Goal: Task Accomplishment & Management: Manage account settings

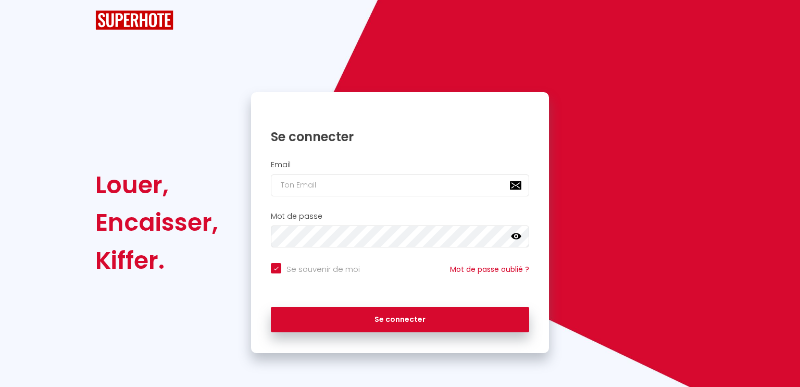
checkbox input "true"
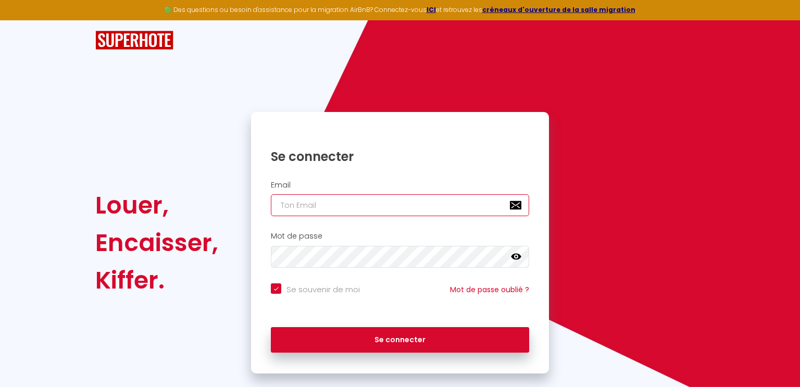
click at [301, 212] on input "email" at bounding box center [400, 205] width 258 height 22
type input "contac"
checkbox input "true"
type input "contact"
checkbox input "true"
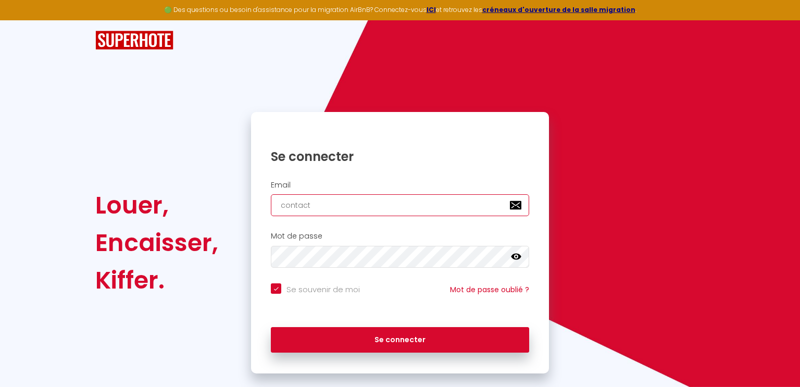
type input "contact@"
checkbox input "true"
type input "contact@c"
checkbox input "true"
type input "contact@co"
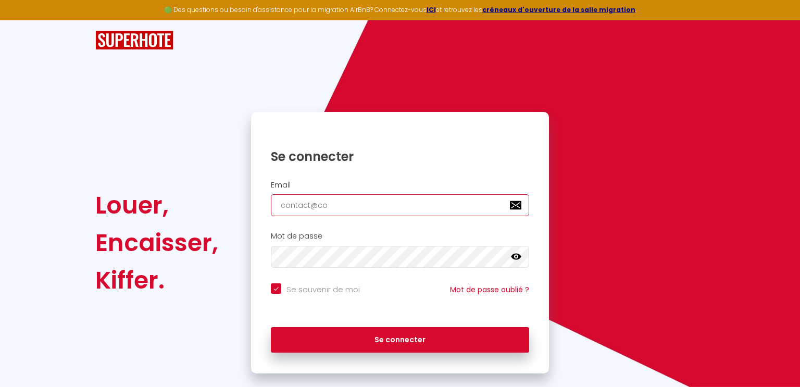
checkbox input "true"
type input "contact@con"
checkbox input "true"
type input "contact@conc"
checkbox input "true"
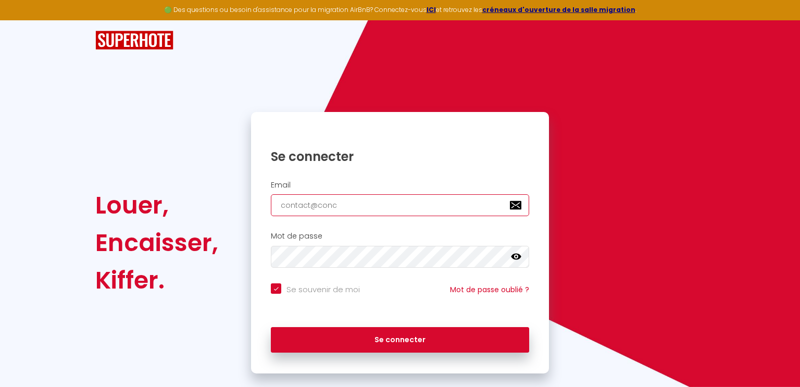
type input "contact@conci"
checkbox input "true"
type input "contact@concie"
checkbox input "true"
type input "contact@concier"
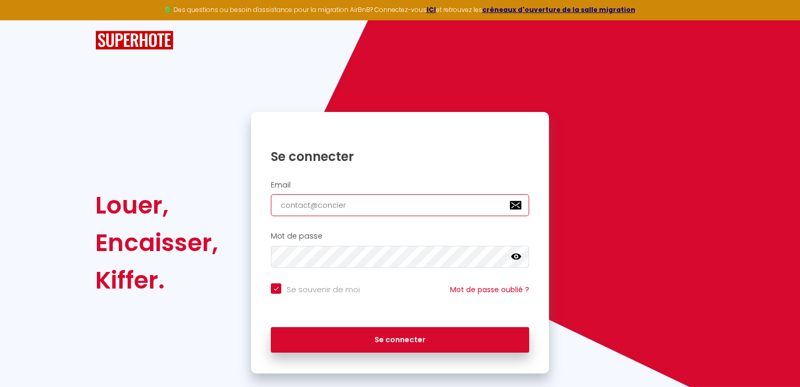
checkbox input "true"
type input "contact@concierg"
checkbox input "true"
type input "contact@concierge"
checkbox input "true"
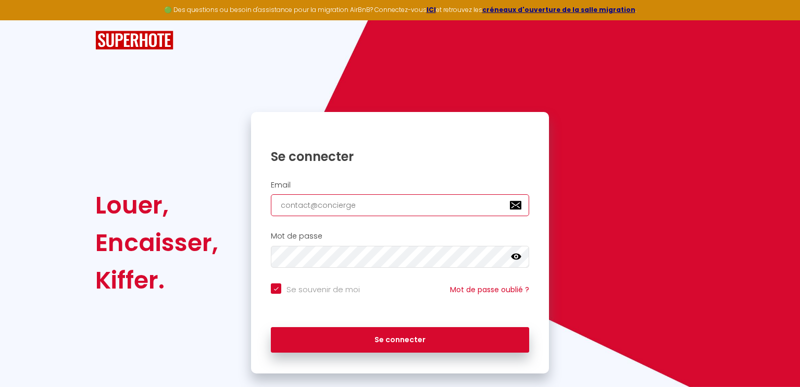
type input "contact@concierger"
checkbox input "true"
type input "contact@conciergeri"
checkbox input "true"
type input "contact@conciergerie"
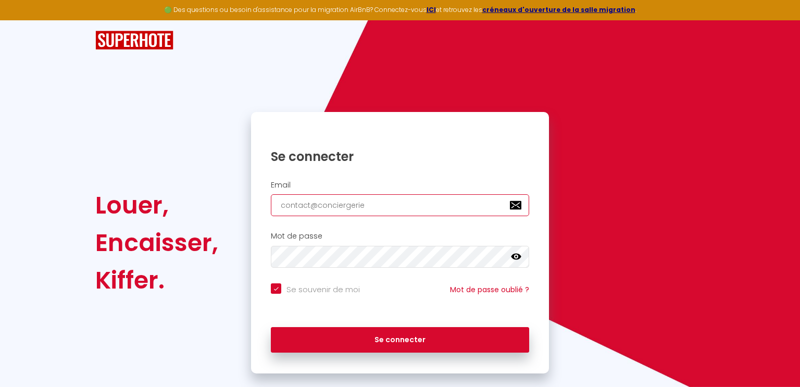
checkbox input "true"
type input "contact@conciergerier"
checkbox input "true"
type input "contact@conciergerierh"
checkbox input "true"
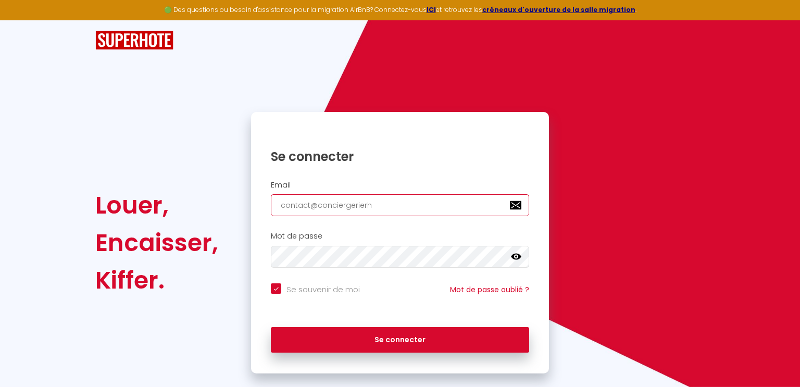
type input "contact@conciergerierhe"
checkbox input "true"
type input "contact@conciergerierhen"
checkbox input "true"
type input "contact@conciergerierhena"
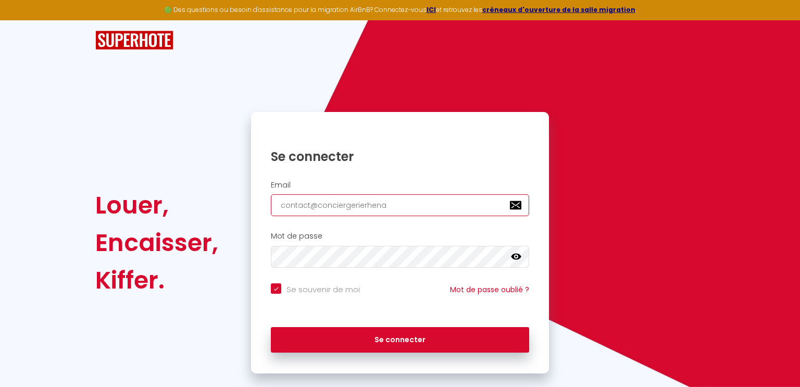
checkbox input "true"
type input "contact@conciergerierhenan"
checkbox input "true"
type input "contact@conciergerierhenane"
checkbox input "true"
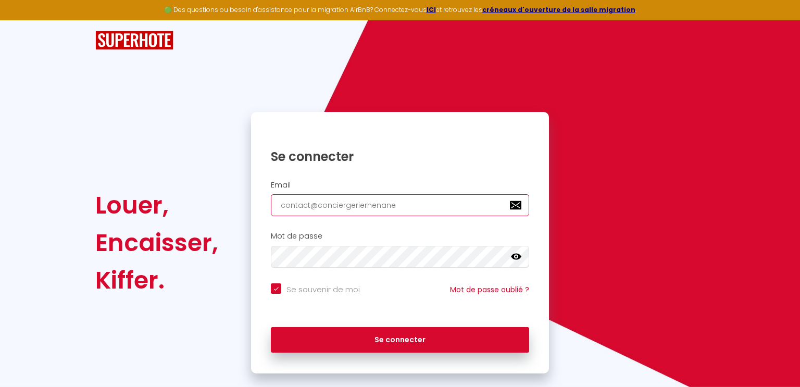
type input "contact@conciergerierhenane."
checkbox input "true"
type input "contact@conciergerierhenane.c"
checkbox input "true"
type input "contact@conciergerierhenane.cpo"
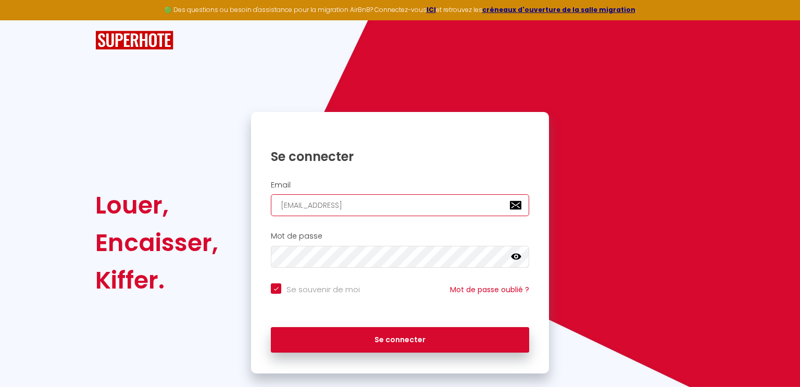
checkbox input "true"
type input "contact@conciergerierhenane.cp"
checkbox input "true"
type input "contact@conciergerierhenane.c"
checkbox input "true"
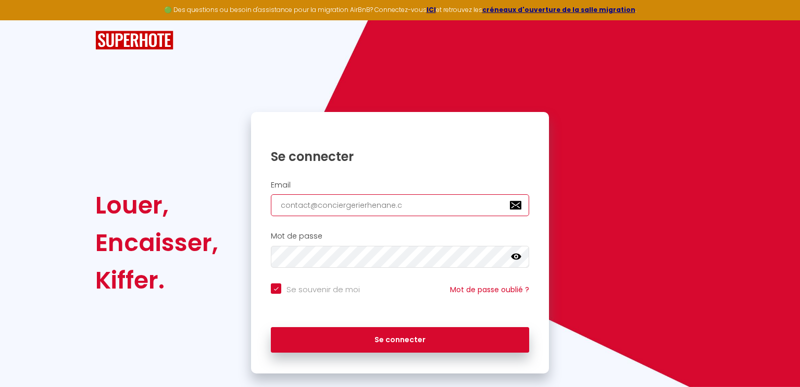
type input "contact@conciergerierhenane.co"
checkbox input "true"
type input "[EMAIL_ADDRESS][DOMAIN_NAME]"
checkbox input "true"
type input "[EMAIL_ADDRESS][DOMAIN_NAME]"
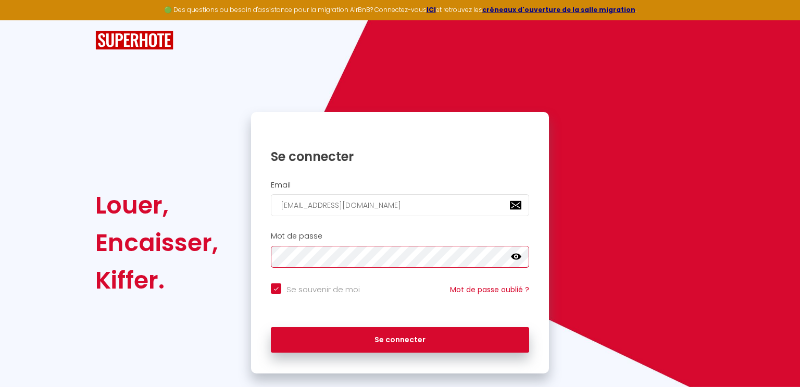
click at [271, 327] on button "Se connecter" at bounding box center [400, 340] width 258 height 26
checkbox input "true"
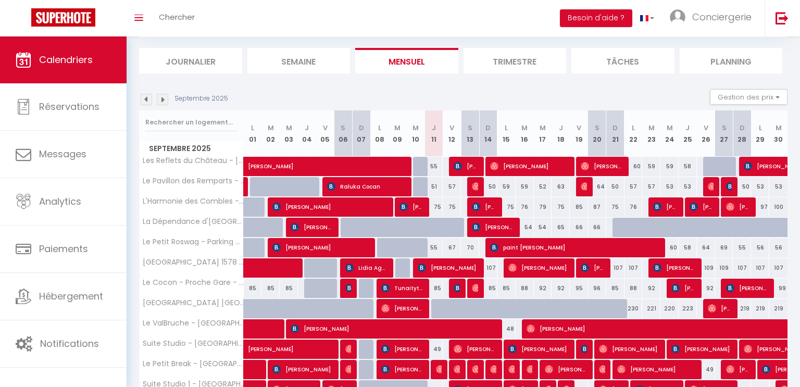
scroll to position [62, 0]
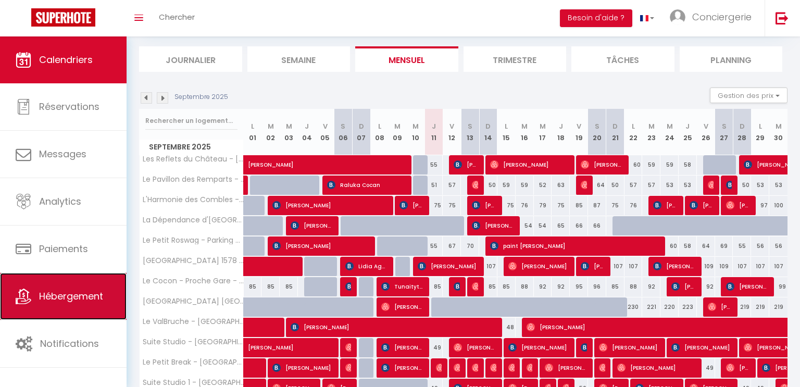
click at [64, 283] on link "Hébergement" at bounding box center [63, 296] width 127 height 47
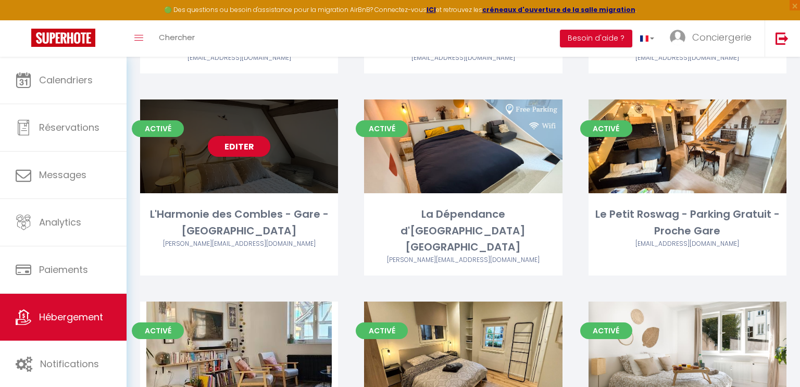
scroll to position [395, 0]
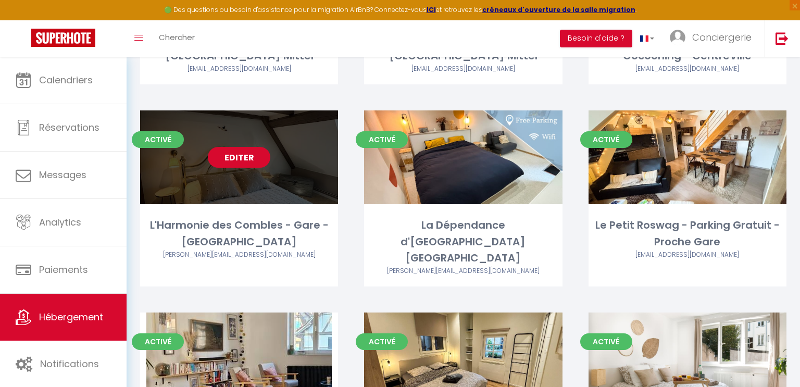
click at [228, 159] on link "Editer" at bounding box center [239, 157] width 63 height 21
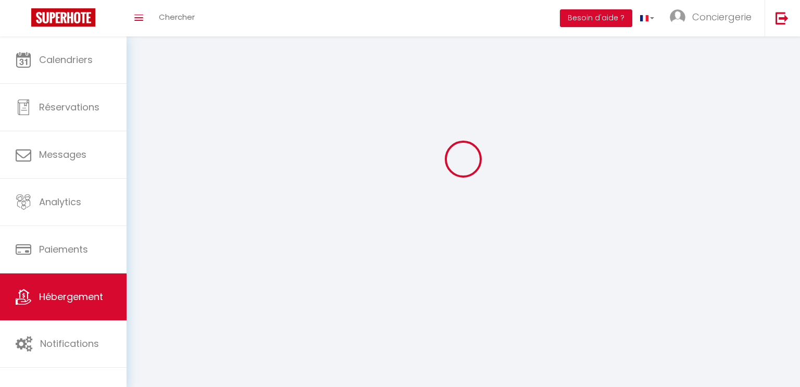
select select "1"
select select
select select "28"
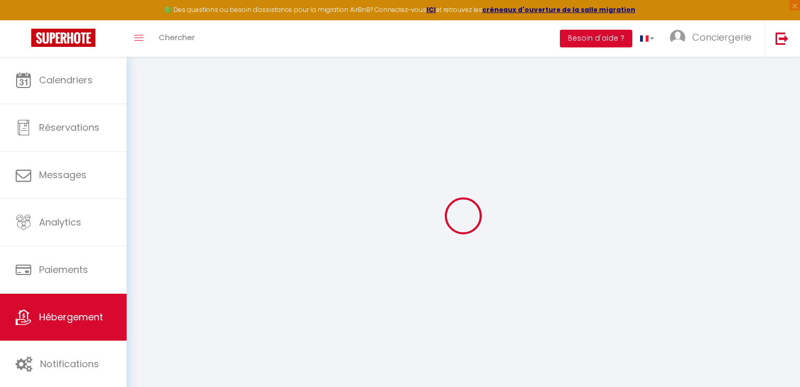
select select
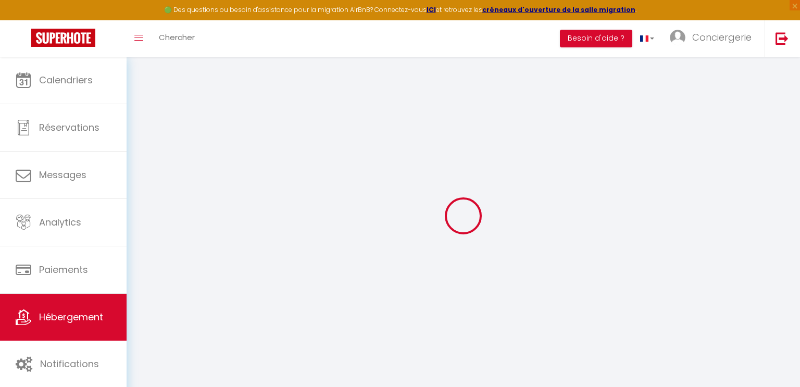
select select
checkbox input "false"
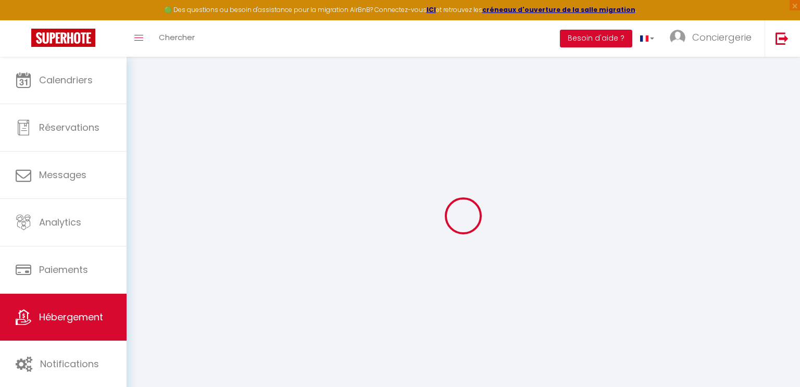
select select
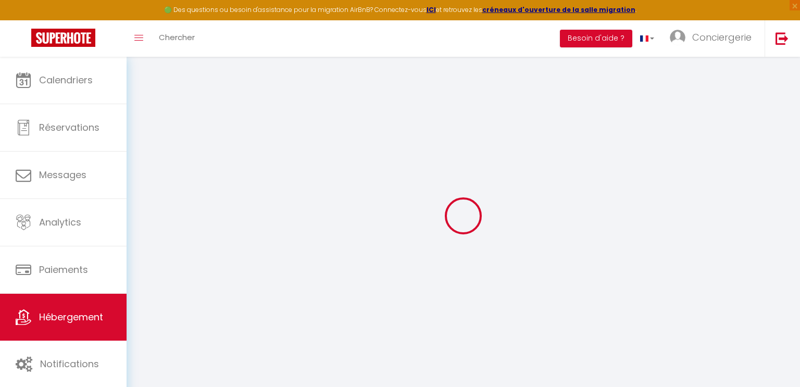
select select
checkbox input "false"
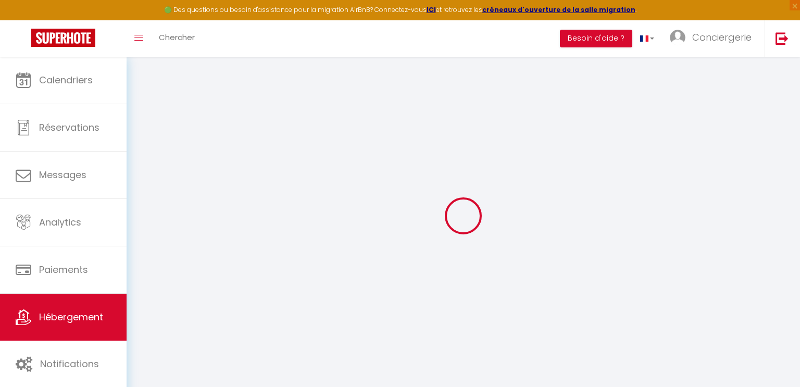
checkbox input "false"
select select
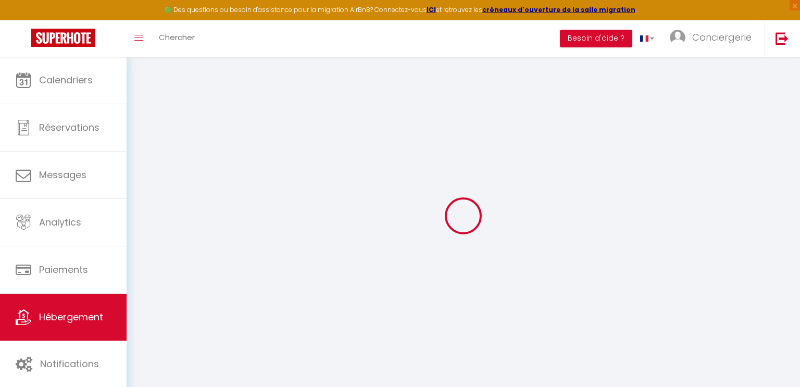
select select
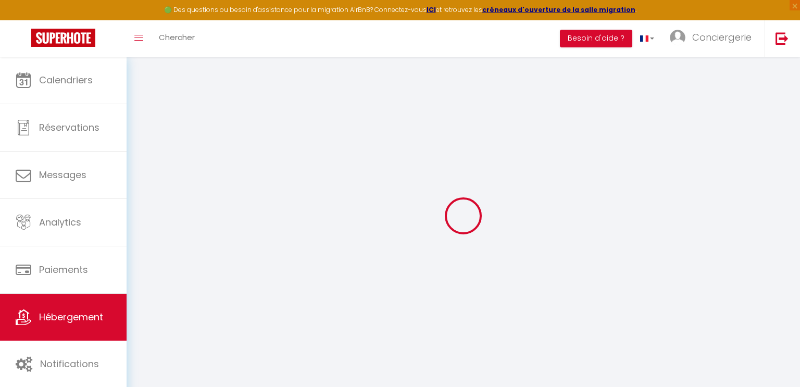
checkbox input "false"
select select
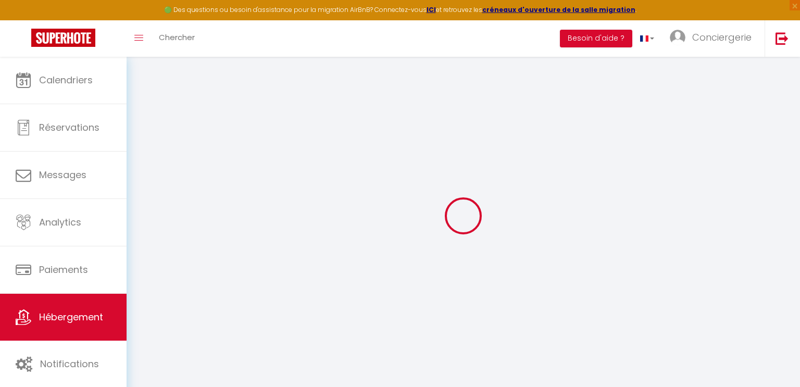
select select
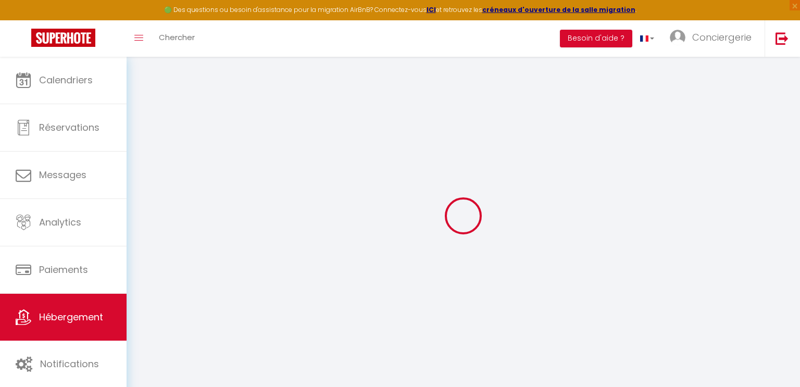
select select
checkbox input "false"
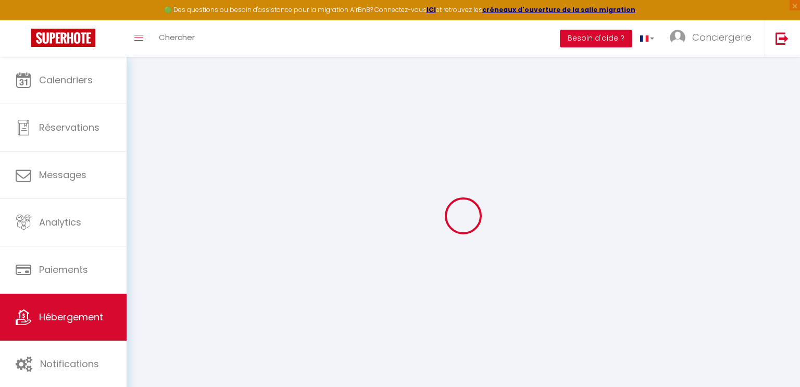
checkbox input "false"
select select
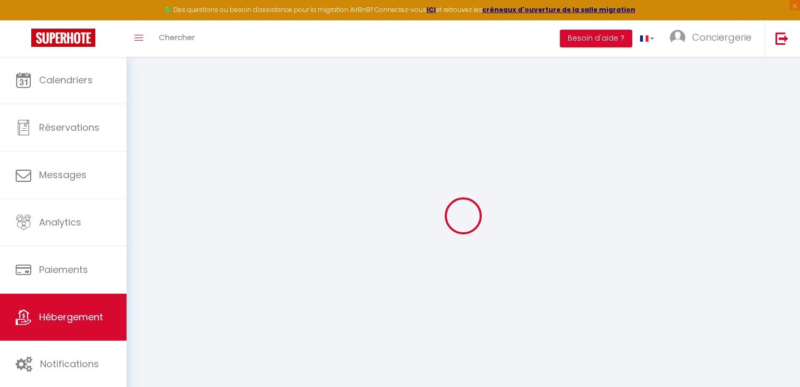
select select
checkbox input "false"
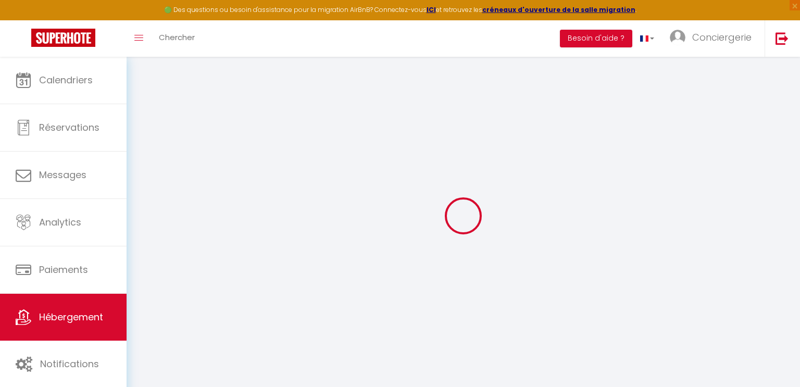
checkbox input "false"
select select
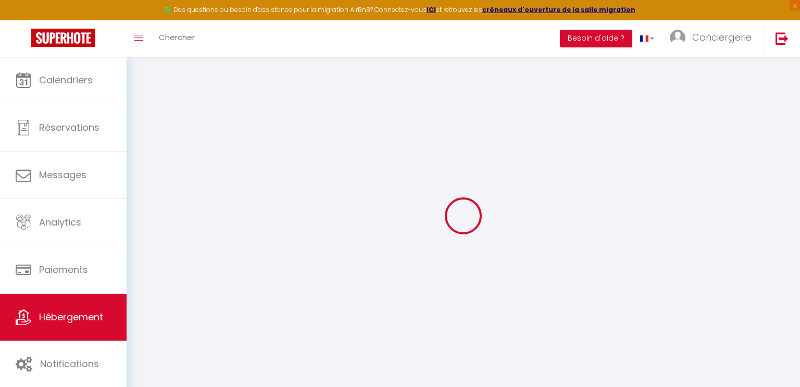
type input "L'Harmonie des Combles - Gare - [GEOGRAPHIC_DATA]"
type input "Marilyne"
select select "2"
type input "100"
type input "10"
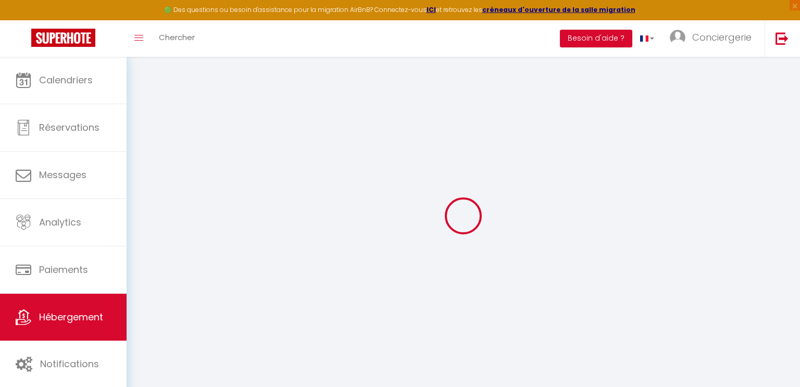
type input "50"
type input "300"
select select
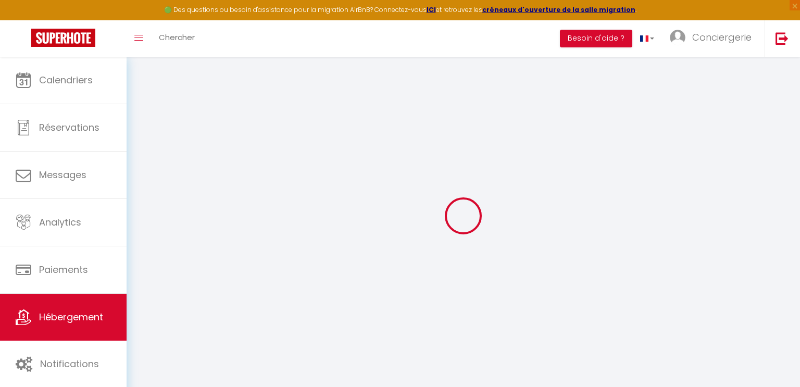
select select
type input "3 Rue des Païens"
type input "67000"
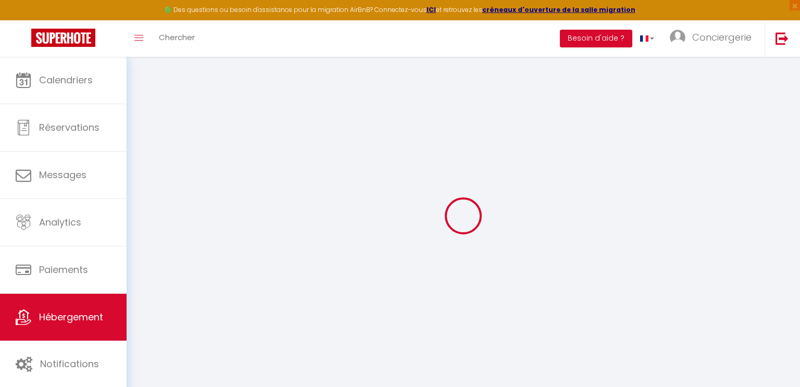
type input "Strasbourg"
type input "[EMAIL_ADDRESS][DOMAIN_NAME]"
select select "13605"
checkbox input "false"
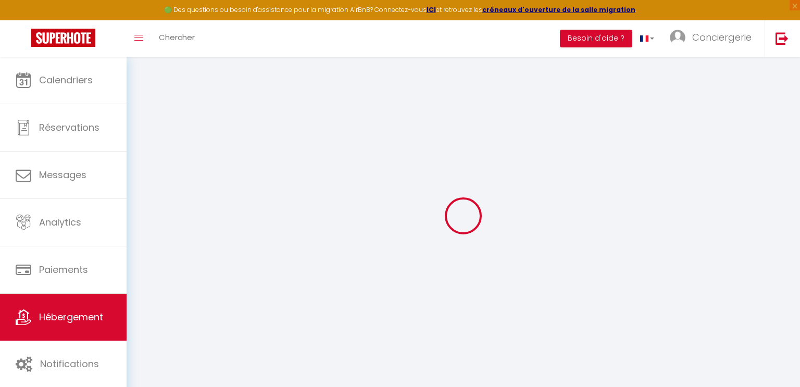
checkbox input "true"
checkbox input "false"
type input "18"
type input "50"
type input "0"
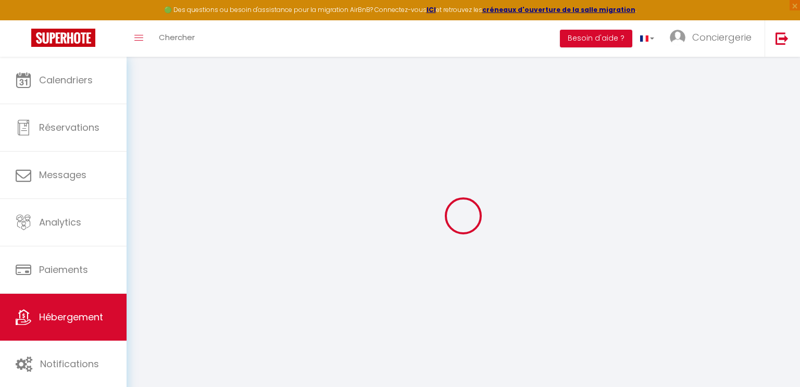
type input "0"
select select
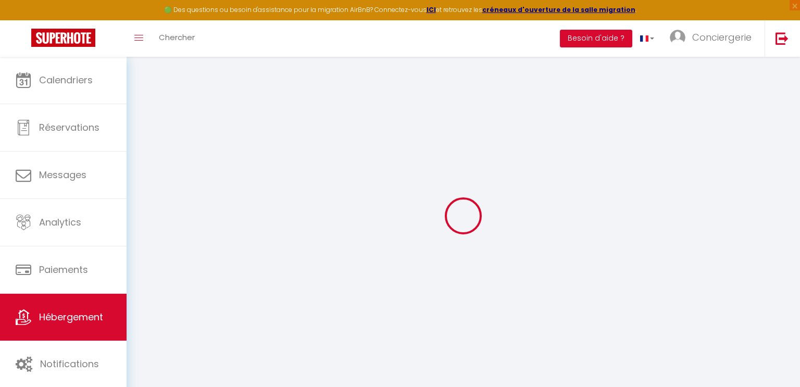
select select
checkbox input "false"
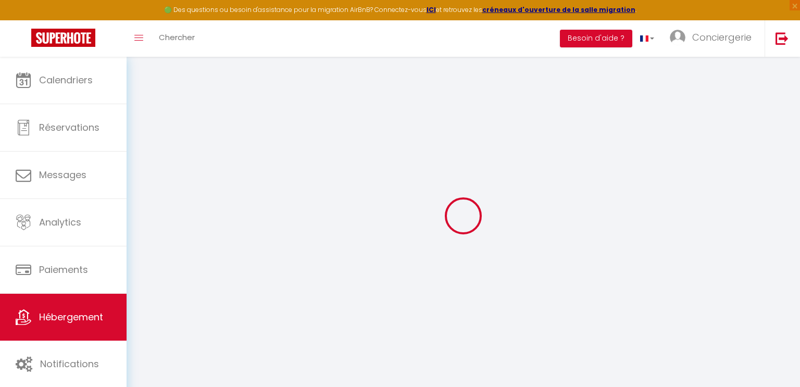
checkbox input "true"
checkbox input "false"
select select "+ 20 %"
select select "+ 18 %"
select select "+ 2 %"
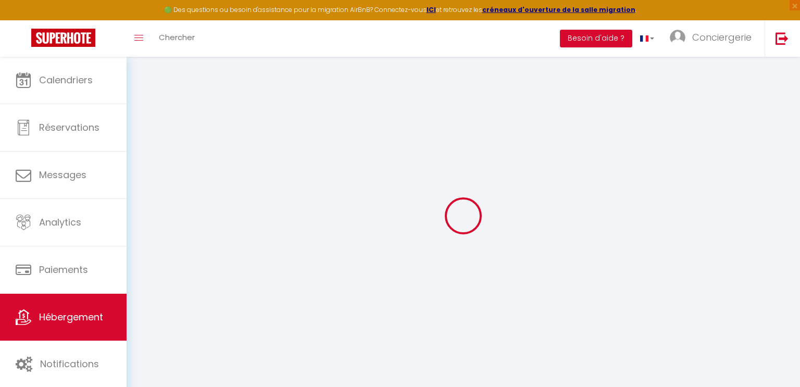
select select
checkbox input "false"
checkbox input "true"
checkbox input "false"
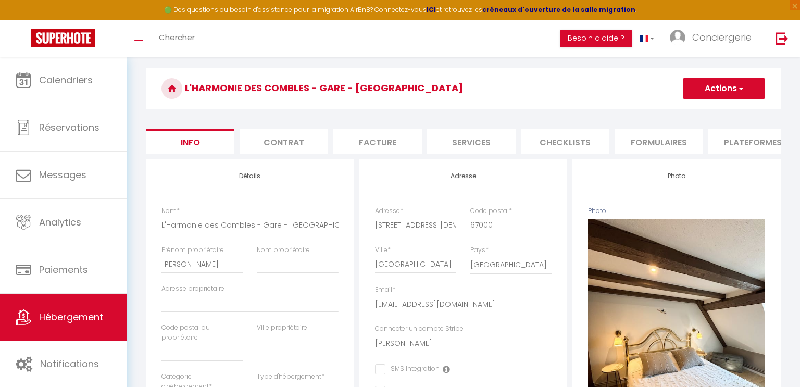
scroll to position [27, 0]
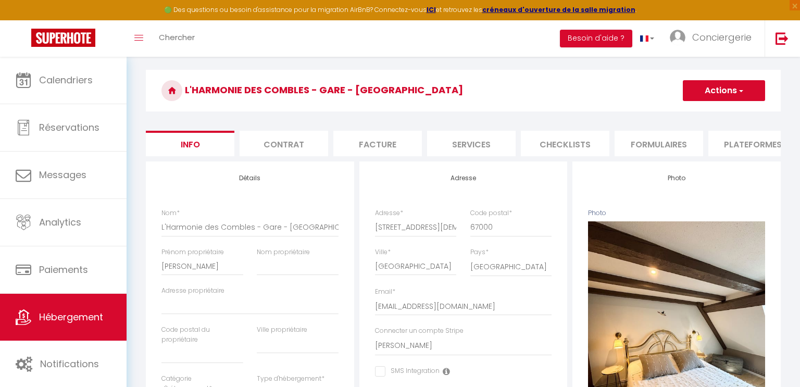
click at [745, 141] on li "Plateformes" at bounding box center [753, 144] width 89 height 26
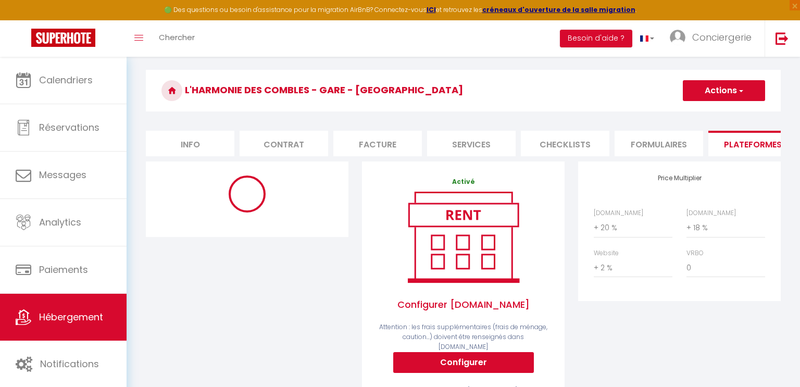
click at [202, 148] on li "Info" at bounding box center [190, 144] width 89 height 26
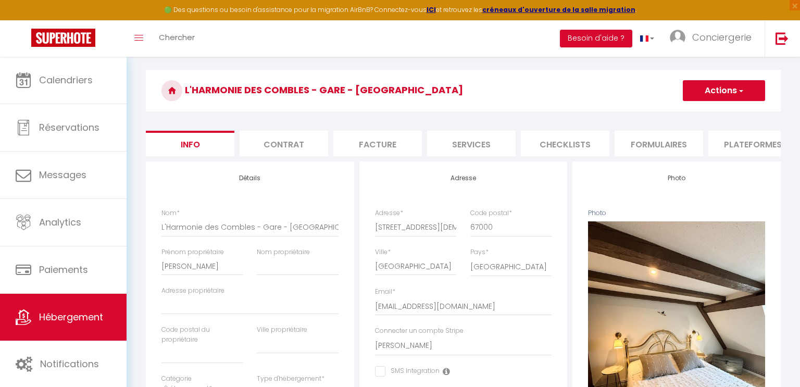
select select
checkbox input "false"
checkbox input "true"
checkbox input "false"
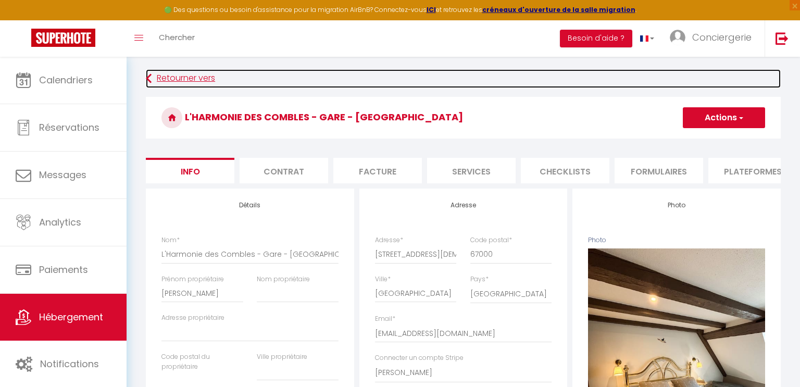
click at [151, 77] on icon at bounding box center [149, 78] width 6 height 19
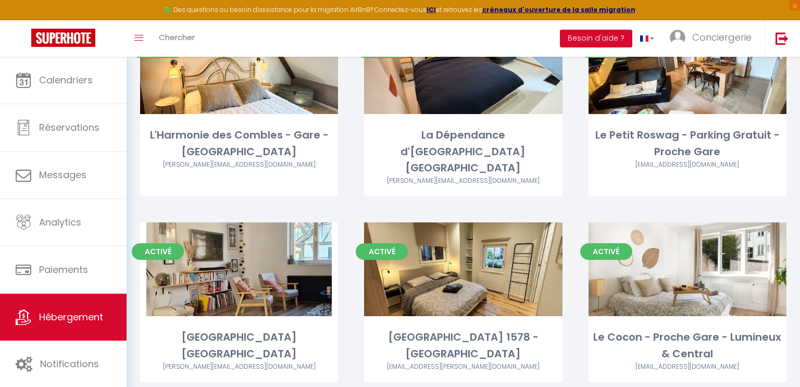
scroll to position [486, 0]
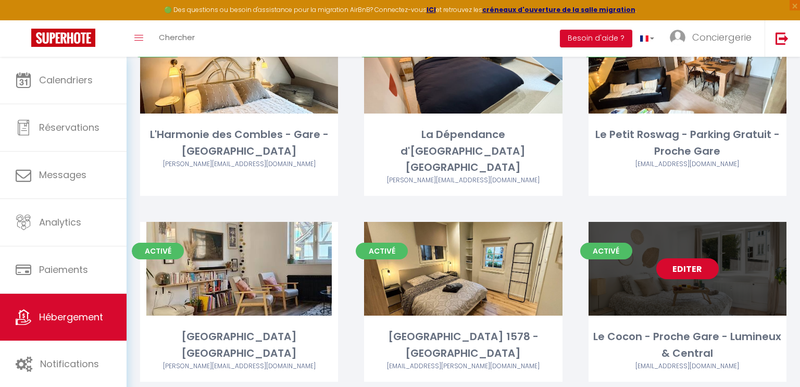
click at [692, 258] on link "Editer" at bounding box center [687, 268] width 63 height 21
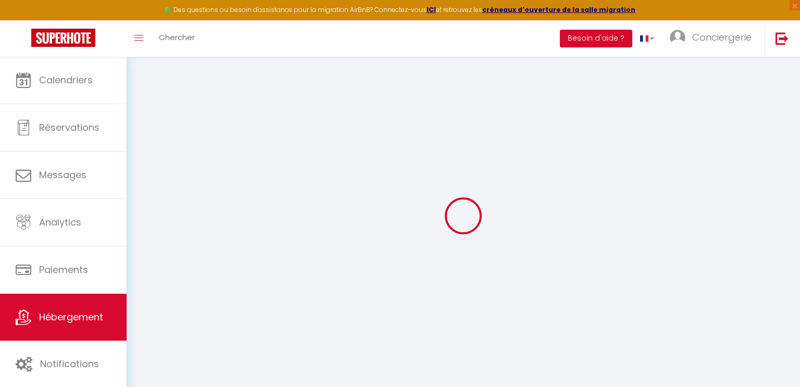
select select "+ 17 %"
select select "+ 18 %"
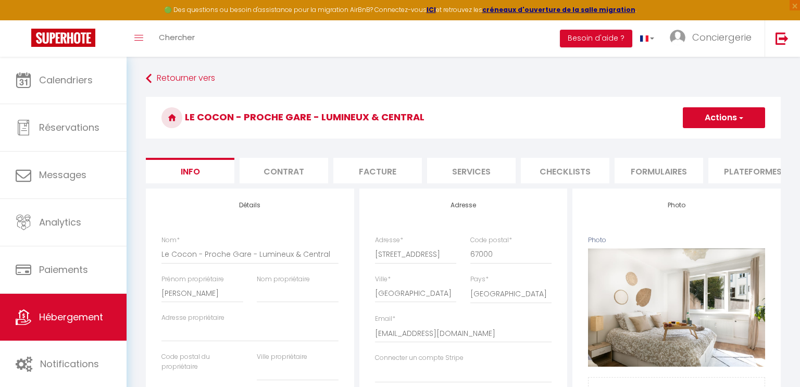
select select
checkbox input "false"
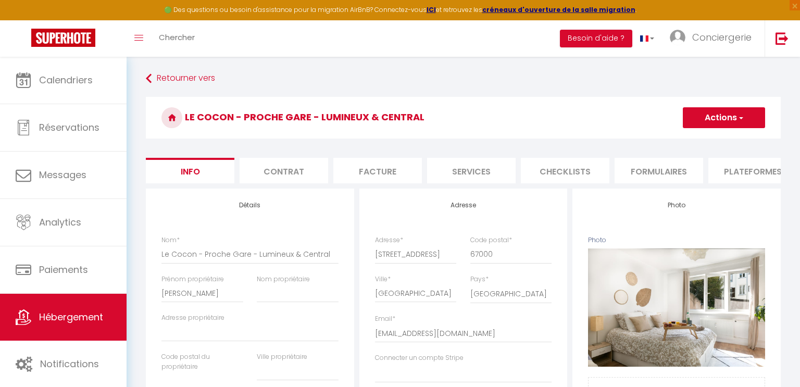
checkbox input "false"
click at [715, 168] on li "Plateformes" at bounding box center [753, 171] width 89 height 26
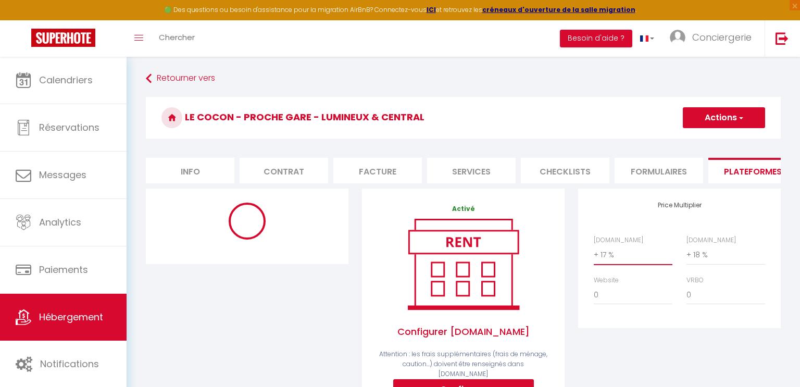
click at [615, 253] on select "0 + 1 % + 2 % + 3 % + 4 % + 5 % + 6 % + 7 % + 8 % + 9 %" at bounding box center [633, 255] width 79 height 20
select select "+ 20 %"
click at [594, 245] on select "0 + 1 % + 2 % + 3 % + 4 % + 5 % + 6 % + 7 % + 8 % + 9 %" at bounding box center [633, 255] width 79 height 20
click at [720, 119] on button "Actions" at bounding box center [724, 117] width 82 height 21
click at [701, 139] on link "Enregistrer" at bounding box center [723, 141] width 82 height 14
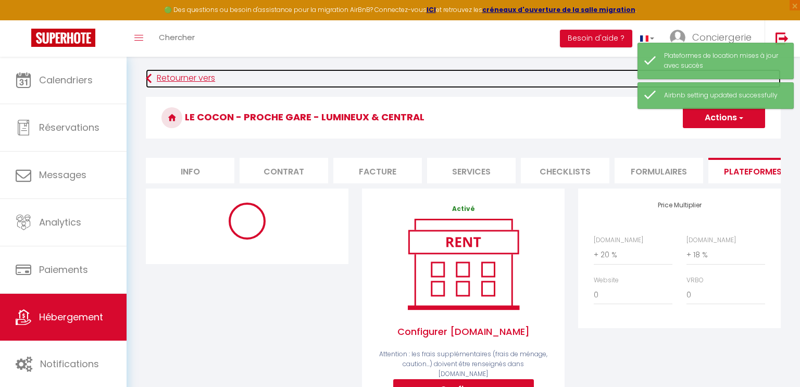
click at [167, 73] on link "Retourner vers" at bounding box center [463, 78] width 635 height 19
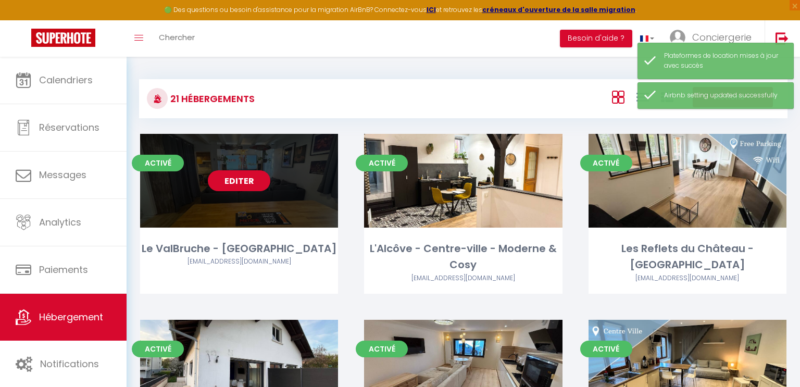
click at [246, 186] on link "Editer" at bounding box center [239, 180] width 63 height 21
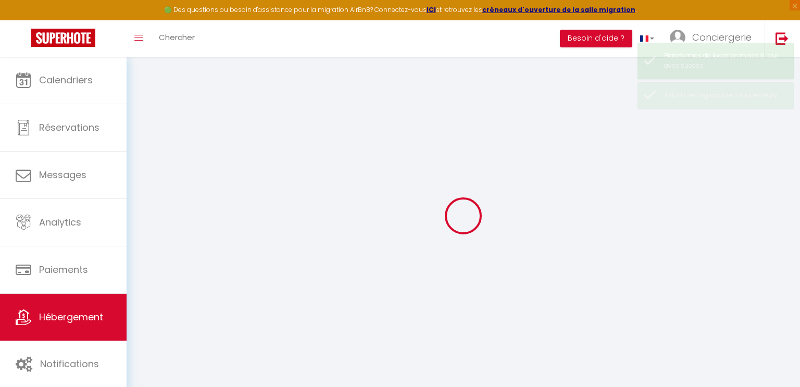
select select "13251-1359307584262735752"
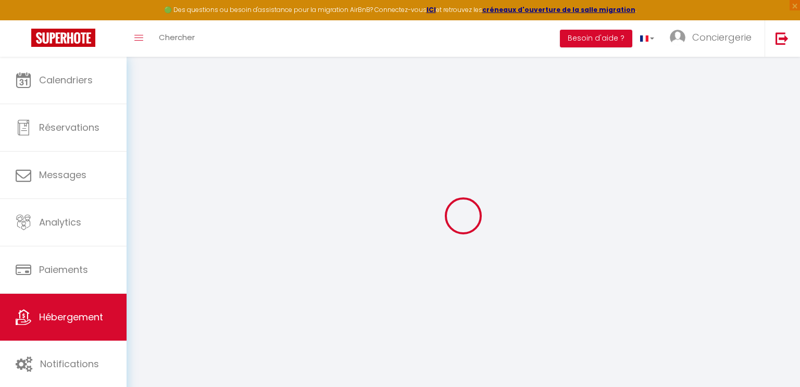
select select
checkbox input "false"
checkbox input "true"
checkbox input "false"
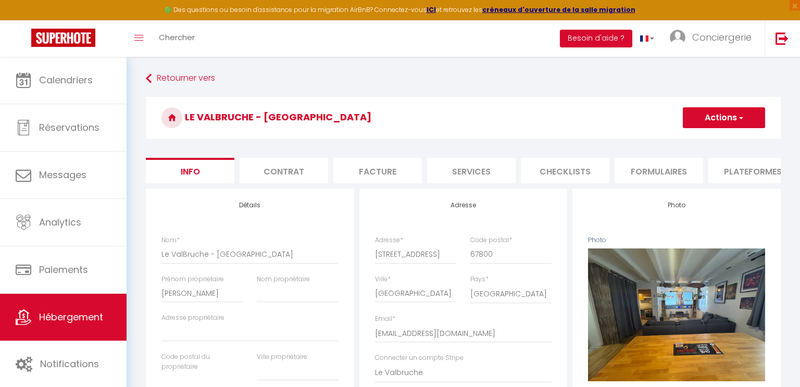
click at [715, 164] on li "Plateformes" at bounding box center [753, 171] width 89 height 26
select select
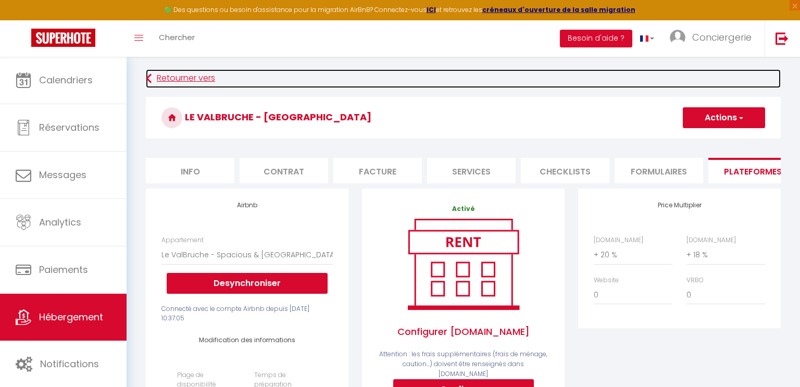
click at [198, 85] on link "Retourner vers" at bounding box center [463, 78] width 635 height 19
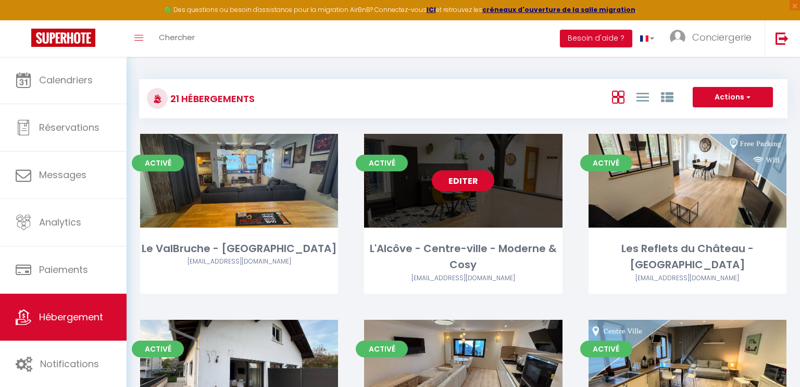
click at [458, 172] on link "Editer" at bounding box center [463, 180] width 63 height 21
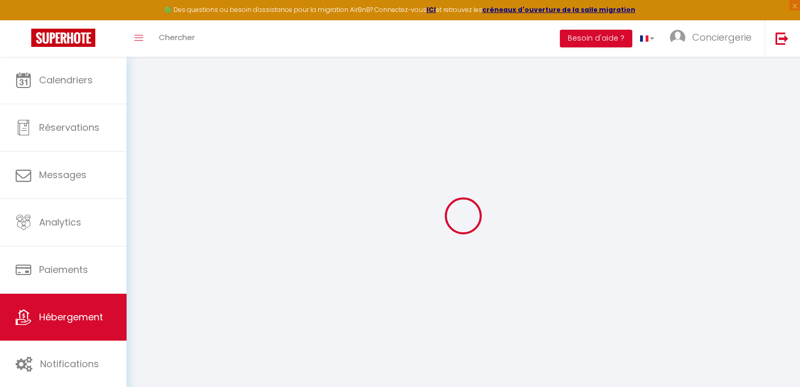
select select "13240-1002821844584570911"
select select
checkbox input "false"
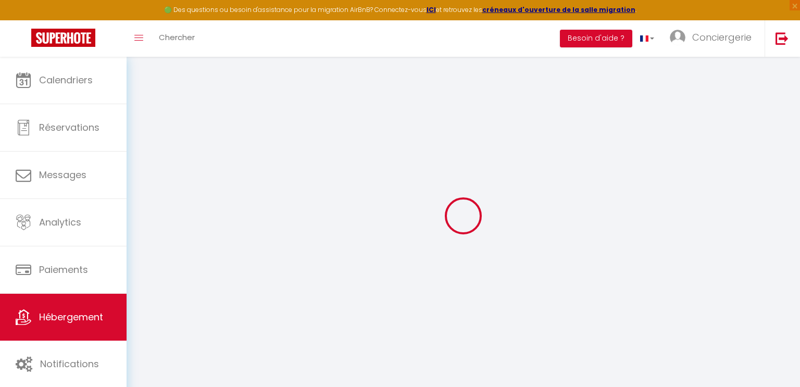
checkbox input "false"
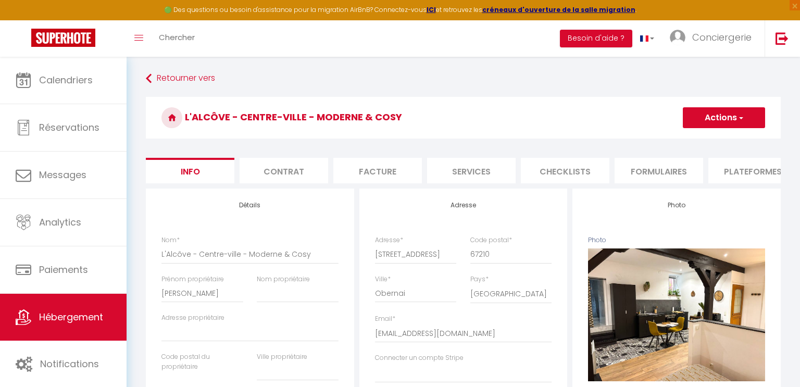
click at [677, 158] on li "Formulaires" at bounding box center [659, 171] width 89 height 26
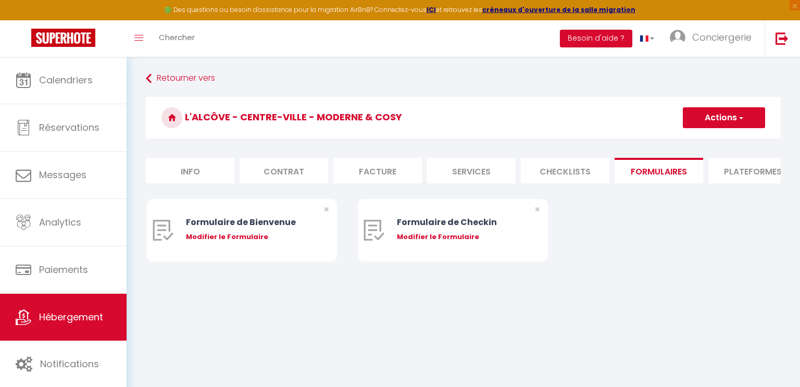
click at [715, 166] on li "Plateformes" at bounding box center [753, 171] width 89 height 26
select select
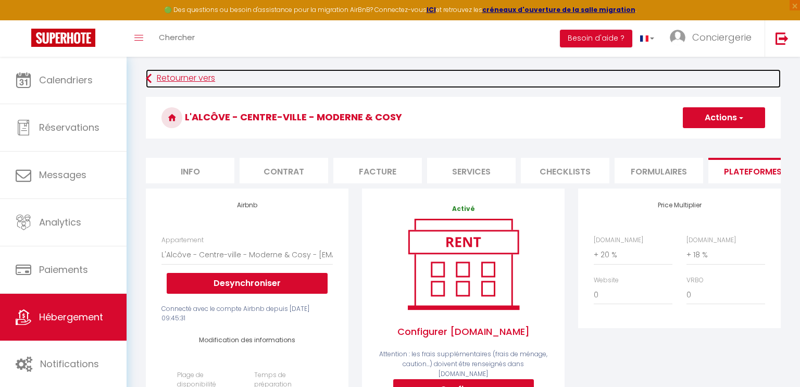
click at [177, 80] on link "Retourner vers" at bounding box center [463, 78] width 635 height 19
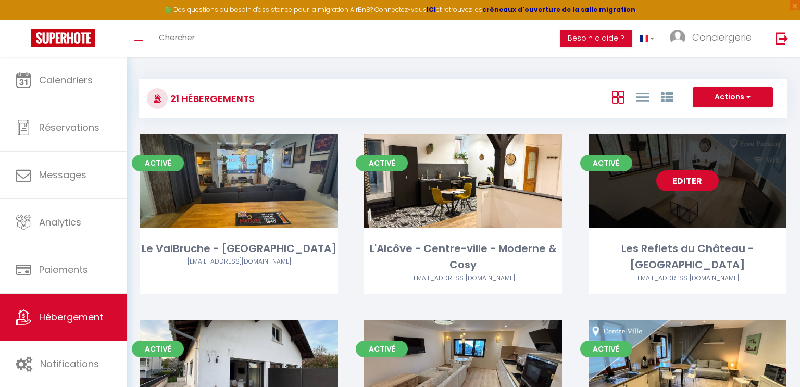
click at [690, 176] on link "Editer" at bounding box center [687, 180] width 63 height 21
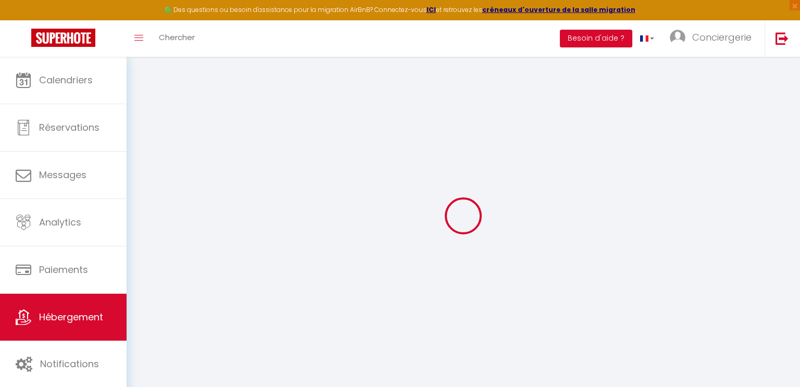
select select "13288-1189057974322236783"
select select
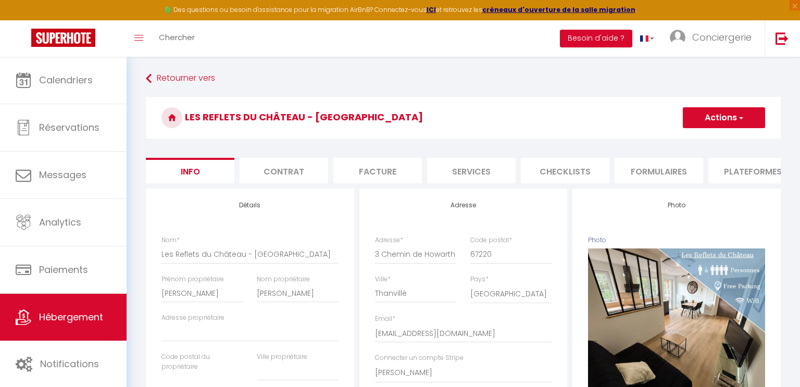
click at [761, 169] on li "Plateformes" at bounding box center [753, 171] width 89 height 26
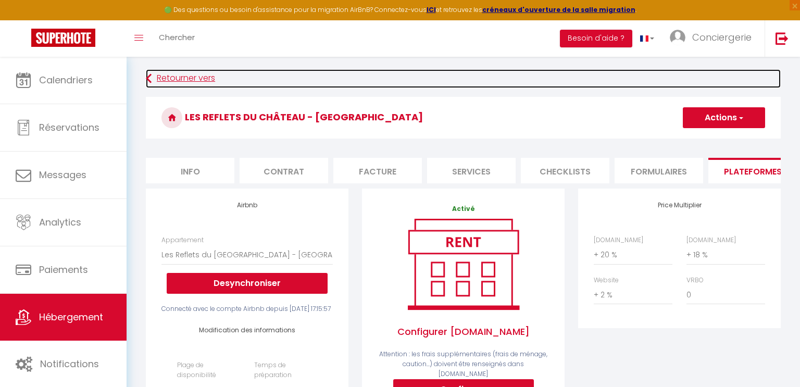
click at [147, 74] on icon at bounding box center [149, 78] width 6 height 19
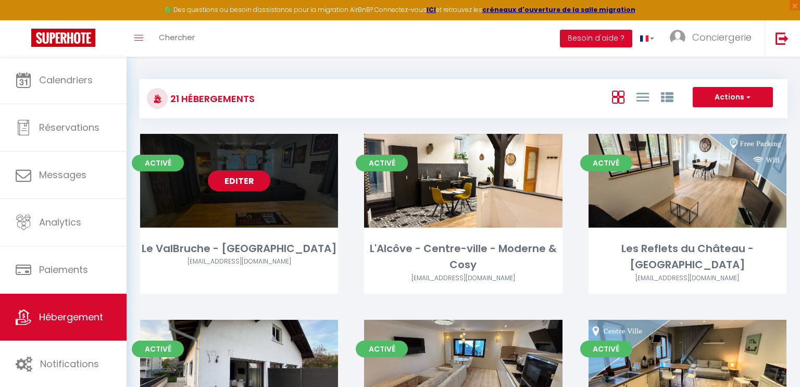
scroll to position [1060, 0]
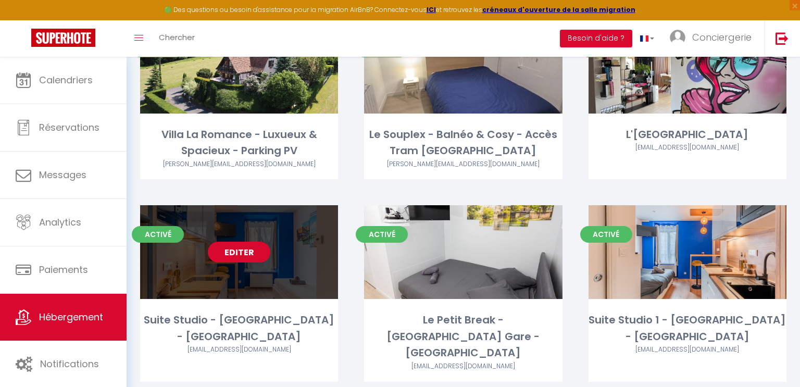
click at [237, 242] on link "Editer" at bounding box center [239, 252] width 63 height 21
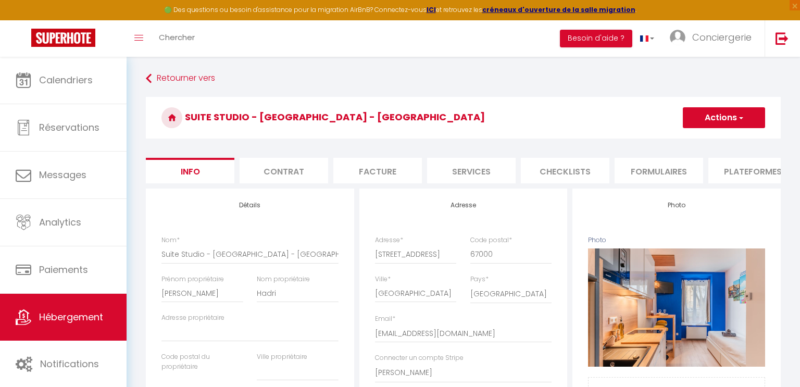
click at [754, 162] on li "Plateformes" at bounding box center [753, 171] width 89 height 26
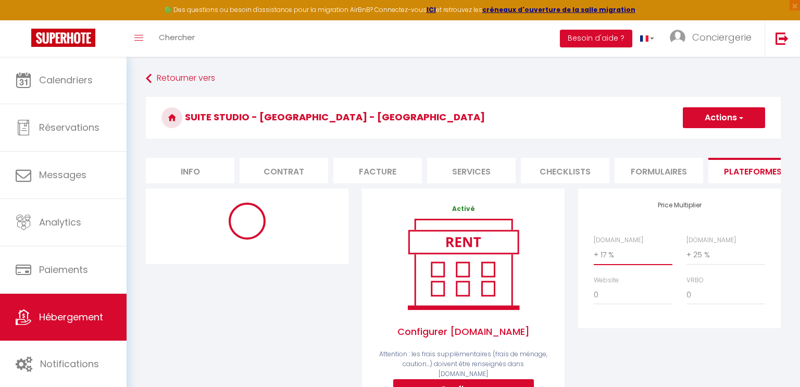
click at [636, 252] on select "0 + 1 % + 2 % + 3 % + 4 % + 5 % + 6 % + 7 % + 8 % + 9 %" at bounding box center [633, 255] width 79 height 20
click at [594, 245] on select "0 + 1 % + 2 % + 3 % + 4 % + 5 % + 6 % + 7 % + 8 % + 9 %" at bounding box center [633, 255] width 79 height 20
click at [694, 113] on button "Actions" at bounding box center [724, 117] width 82 height 21
click at [693, 142] on link "Enregistrer" at bounding box center [723, 141] width 82 height 14
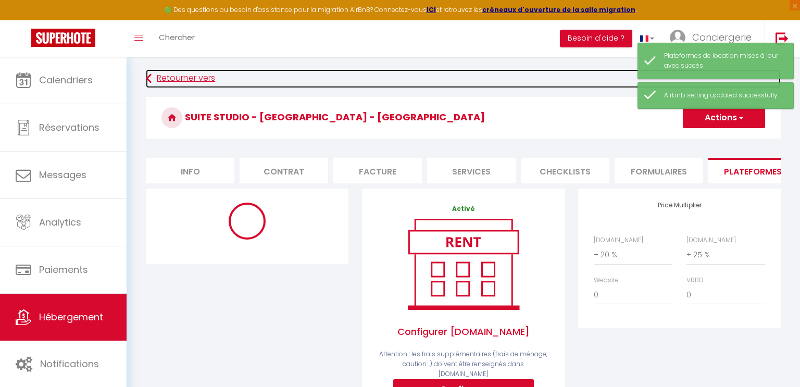
click at [153, 77] on link "Retourner vers" at bounding box center [463, 78] width 635 height 19
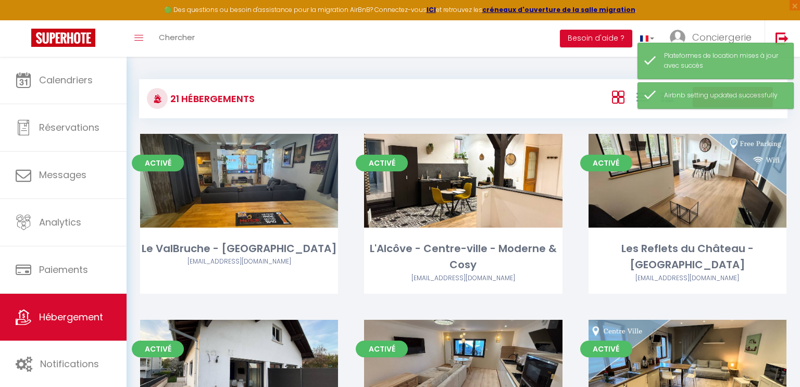
scroll to position [1060, 0]
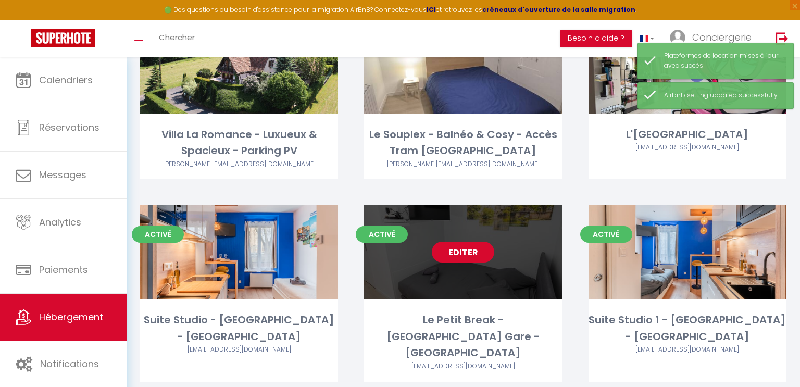
click at [457, 242] on link "Editer" at bounding box center [463, 252] width 63 height 21
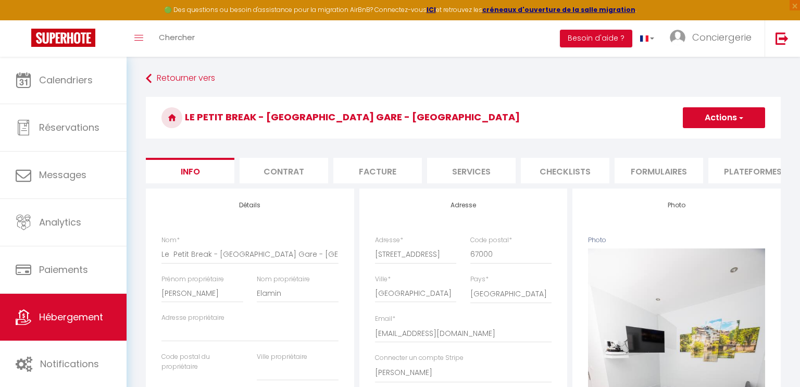
click at [709, 171] on li "Plateformes" at bounding box center [753, 171] width 89 height 26
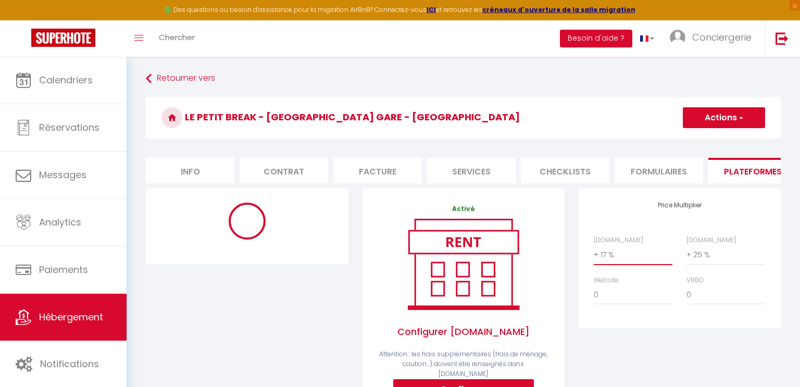
click at [604, 255] on select "0 + 1 % + 2 % + 3 % + 4 % + 5 % + 6 % + 7 % + 8 % + 9 %" at bounding box center [633, 255] width 79 height 20
click at [594, 245] on select "0 + 1 % + 2 % + 3 % + 4 % + 5 % + 6 % + 7 % + 8 % + 9 %" at bounding box center [633, 255] width 79 height 20
click at [696, 127] on button "Actions" at bounding box center [724, 117] width 82 height 21
click at [688, 144] on link "Enregistrer" at bounding box center [723, 141] width 82 height 14
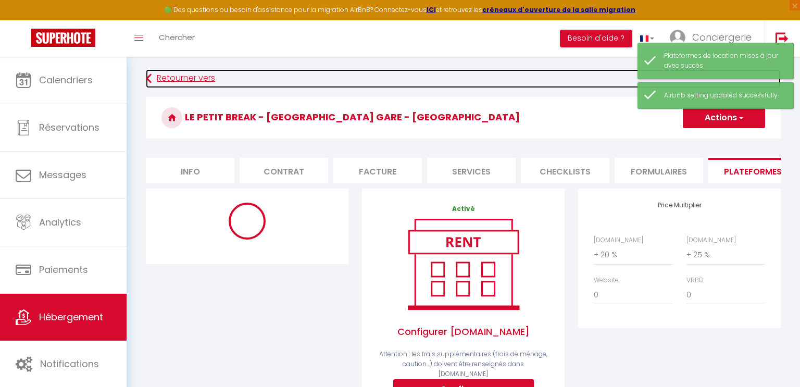
click at [151, 81] on icon at bounding box center [149, 78] width 6 height 19
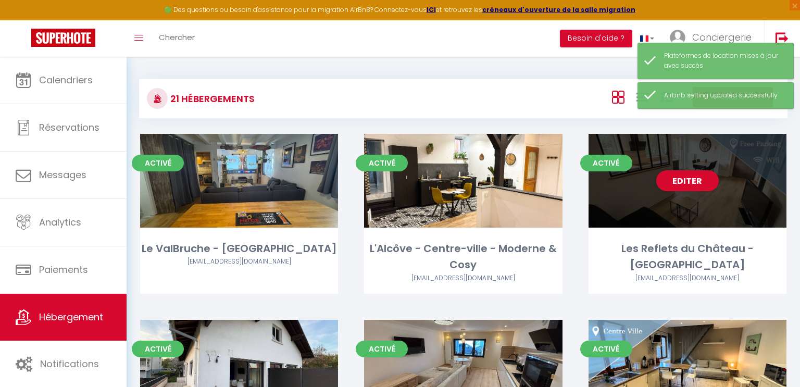
scroll to position [1060, 0]
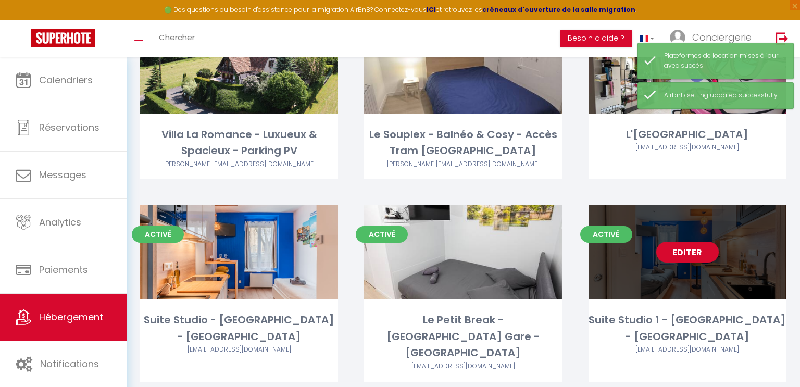
click at [700, 243] on link "Editer" at bounding box center [687, 252] width 63 height 21
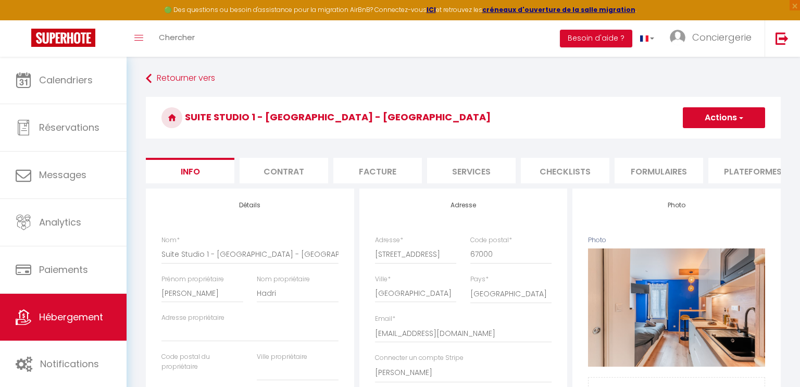
click at [715, 120] on button "Actions" at bounding box center [724, 117] width 82 height 21
click at [575, 126] on h3 "Suite Studio 1 - [GEOGRAPHIC_DATA] - [GEOGRAPHIC_DATA]" at bounding box center [463, 118] width 635 height 42
click at [753, 173] on li "Plateformes" at bounding box center [753, 171] width 89 height 26
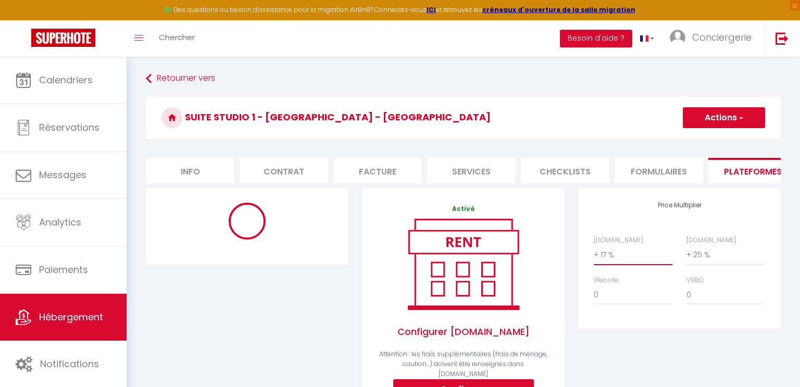
click at [632, 257] on select "0 + 1 % + 2 % + 3 % + 4 % + 5 % + 6 % + 7 % + 8 % + 9 %" at bounding box center [633, 255] width 79 height 20
click at [594, 245] on select "0 + 1 % + 2 % + 3 % + 4 % + 5 % + 6 % + 7 % + 8 % + 9 %" at bounding box center [633, 255] width 79 height 20
click at [689, 113] on button "Actions" at bounding box center [724, 117] width 82 height 21
click at [691, 134] on link "Enregistrer" at bounding box center [723, 141] width 82 height 14
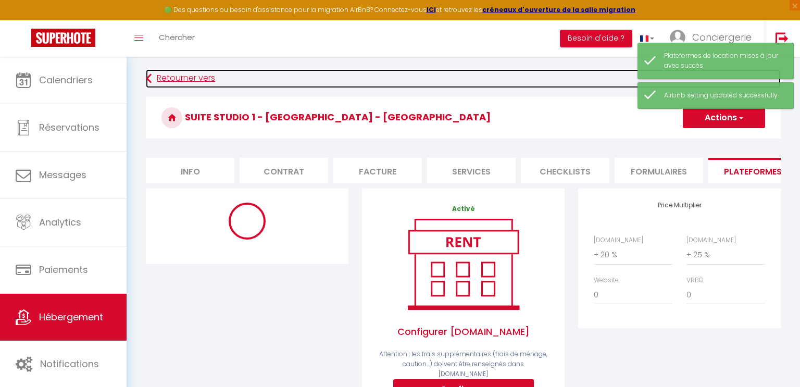
click at [154, 84] on link "Retourner vers" at bounding box center [463, 78] width 635 height 19
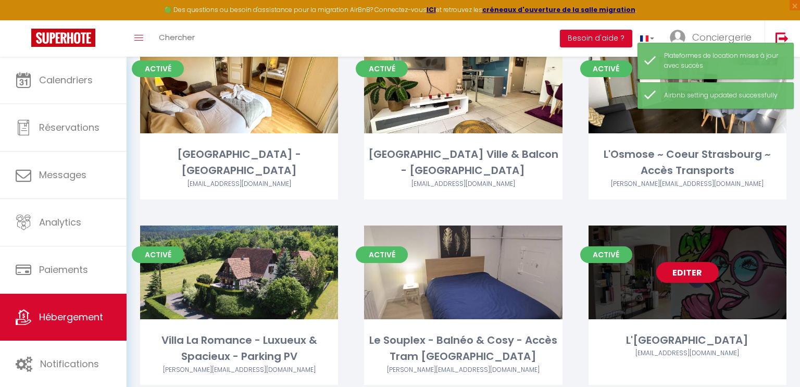
scroll to position [853, 0]
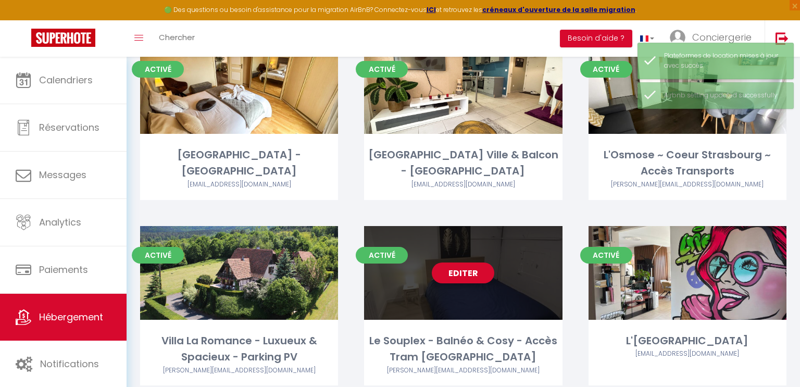
click at [440, 263] on link "Editer" at bounding box center [463, 273] width 63 height 21
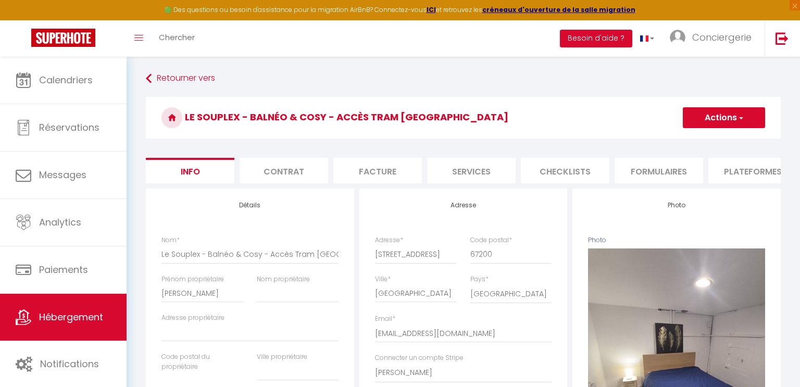
click at [717, 166] on li "Plateformes" at bounding box center [753, 171] width 89 height 26
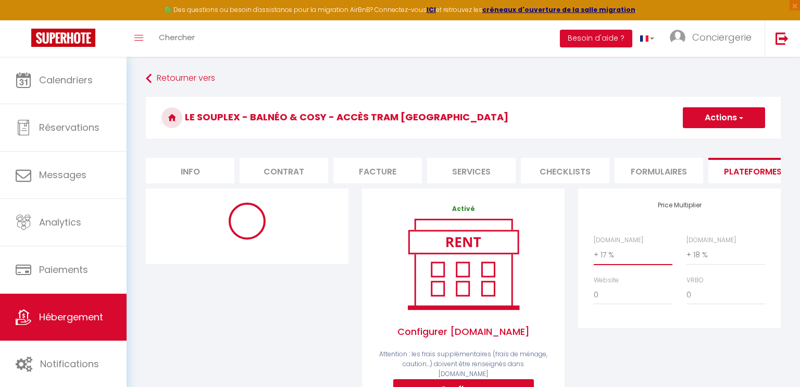
click at [627, 262] on select "0 + 1 % + 2 % + 3 % + 4 % + 5 % + 6 % + 7 % + 8 % + 9 %" at bounding box center [633, 255] width 79 height 20
click at [594, 245] on select "0 + 1 % + 2 % + 3 % + 4 % + 5 % + 6 % + 7 % + 8 % + 9 %" at bounding box center [633, 255] width 79 height 20
click at [702, 116] on button "Actions" at bounding box center [724, 117] width 82 height 21
click at [705, 141] on link "Enregistrer" at bounding box center [723, 141] width 82 height 14
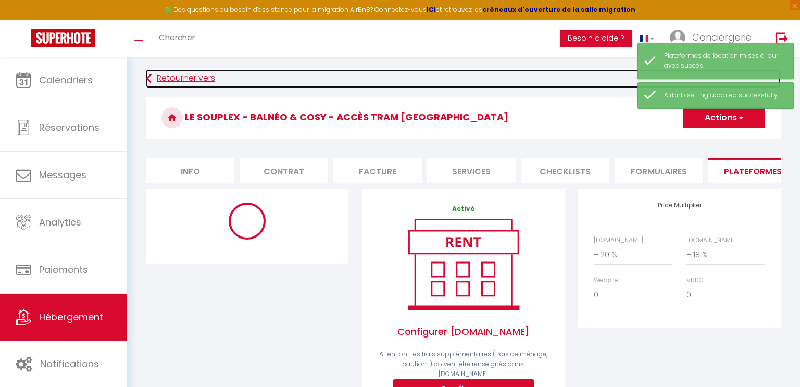
click at [152, 78] on link "Retourner vers" at bounding box center [463, 78] width 635 height 19
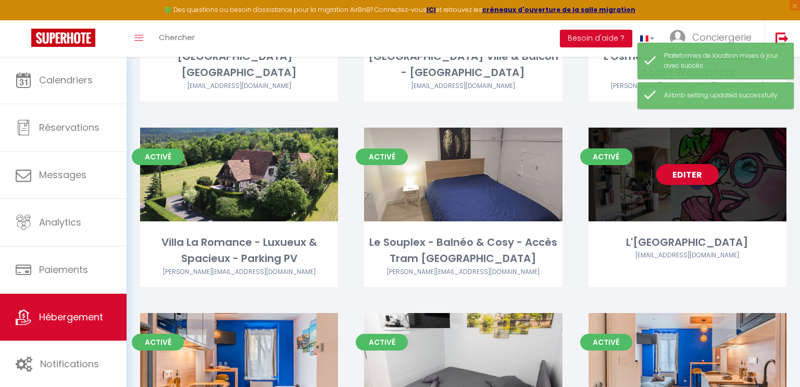
scroll to position [947, 0]
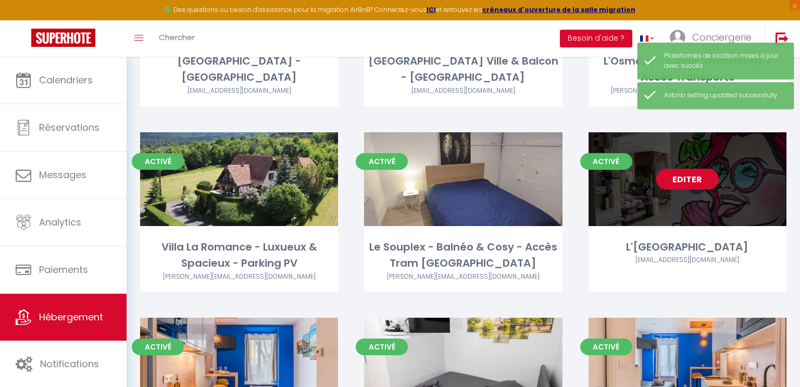
click at [679, 169] on link "Editer" at bounding box center [687, 179] width 63 height 21
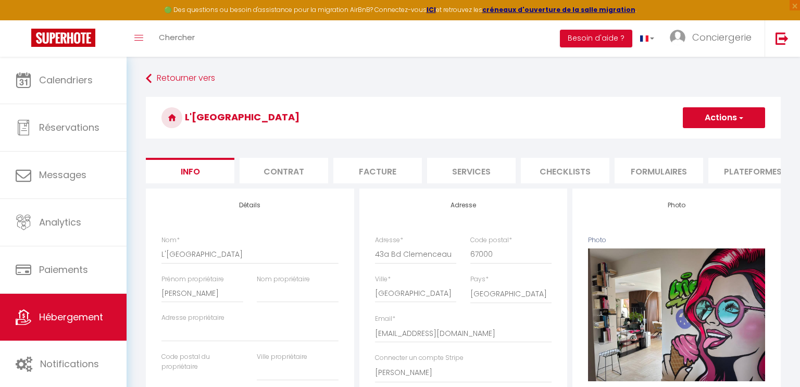
click at [723, 163] on li "Plateformes" at bounding box center [753, 171] width 89 height 26
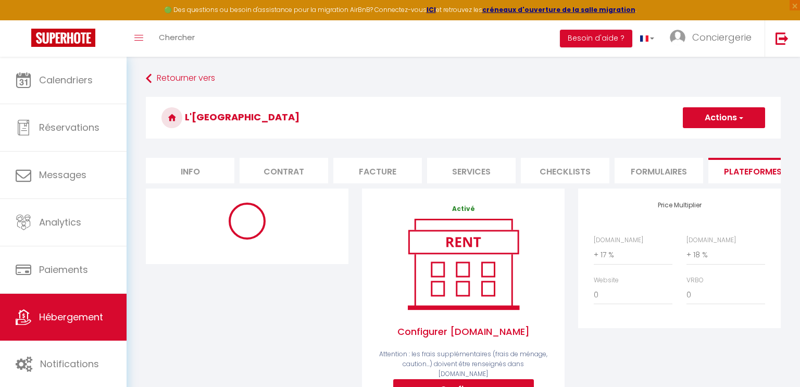
click at [632, 242] on div "Airbnb.com 0 + 1 % + 2 % + 3 % + 4 % + 5 % + 6 % + 7 % + 8 %" at bounding box center [633, 250] width 93 height 30
click at [610, 258] on select "0 + 1 % + 2 % + 3 % + 4 % + 5 % + 6 % + 7 % + 8 % + 9 %" at bounding box center [633, 255] width 79 height 20
click at [594, 245] on select "0 + 1 % + 2 % + 3 % + 4 % + 5 % + 6 % + 7 % + 8 % + 9 %" at bounding box center [633, 255] width 79 height 20
click at [693, 116] on button "Actions" at bounding box center [724, 117] width 82 height 21
click at [692, 146] on link "Enregistrer" at bounding box center [723, 141] width 82 height 14
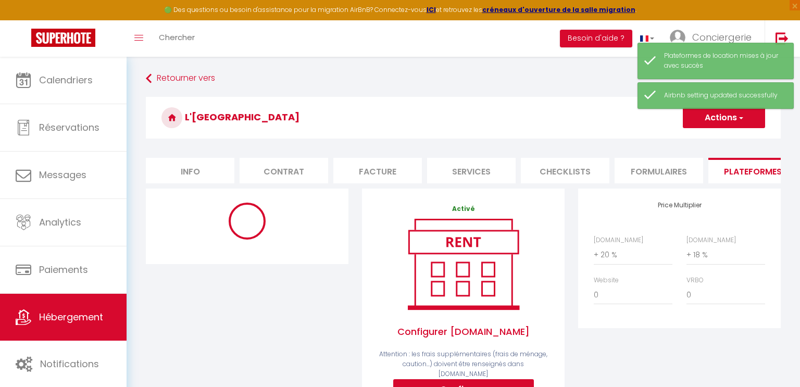
click at [143, 78] on div "Retourner vers L'Attique - Centre Ville Actions Enregistrer Info Contrat Factur…" at bounding box center [463, 363] width 649 height 589
click at [145, 79] on div "Retourner vers L'Attique - Centre Ville Actions Enregistrer Info Contrat Factur…" at bounding box center [463, 363] width 649 height 589
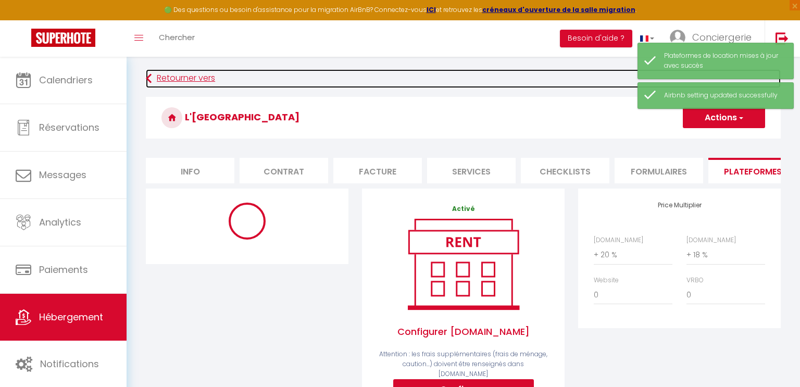
click at [151, 78] on icon at bounding box center [149, 78] width 6 height 19
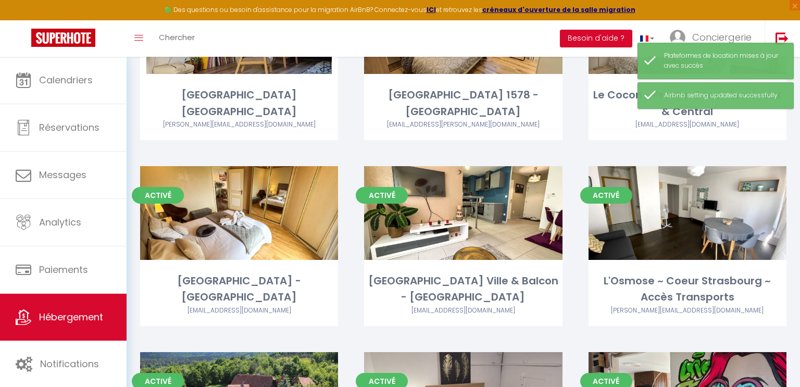
scroll to position [716, 0]
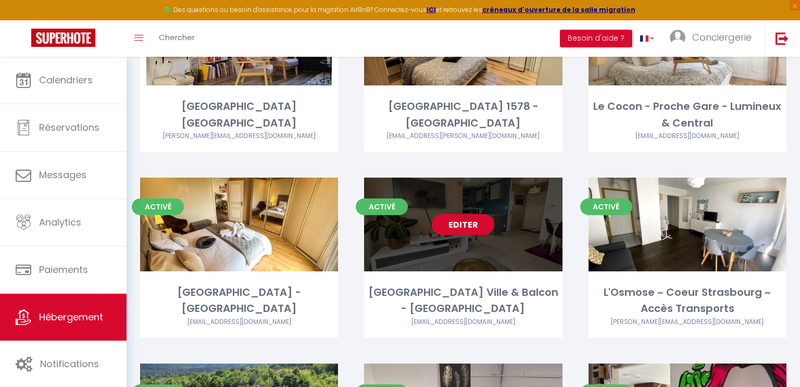
click at [476, 214] on link "Editer" at bounding box center [463, 224] width 63 height 21
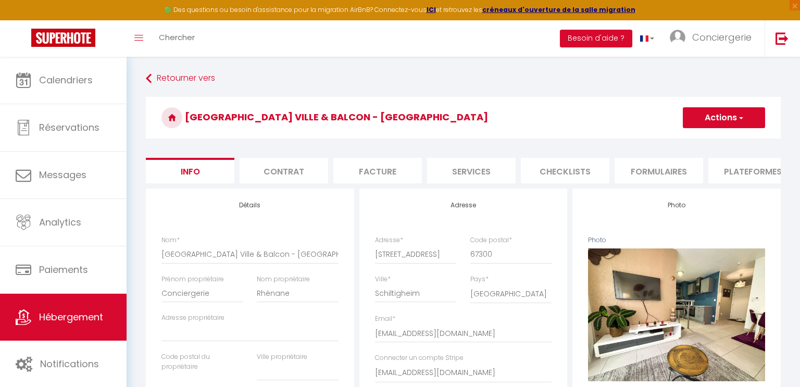
click at [714, 165] on li "Plateformes" at bounding box center [753, 171] width 89 height 26
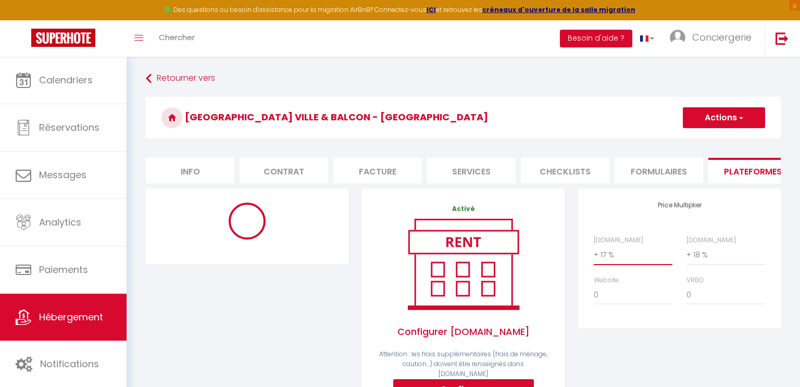
click at [631, 251] on select "0 + 1 % + 2 % + 3 % + 4 % + 5 % + 6 % + 7 % + 8 % + 9 %" at bounding box center [633, 255] width 79 height 20
click at [594, 245] on select "0 + 1 % + 2 % + 3 % + 4 % + 5 % + 6 % + 7 % + 8 % + 9 %" at bounding box center [633, 255] width 79 height 20
click at [688, 113] on button "Actions" at bounding box center [724, 117] width 82 height 21
click at [701, 141] on link "Enregistrer" at bounding box center [723, 141] width 82 height 14
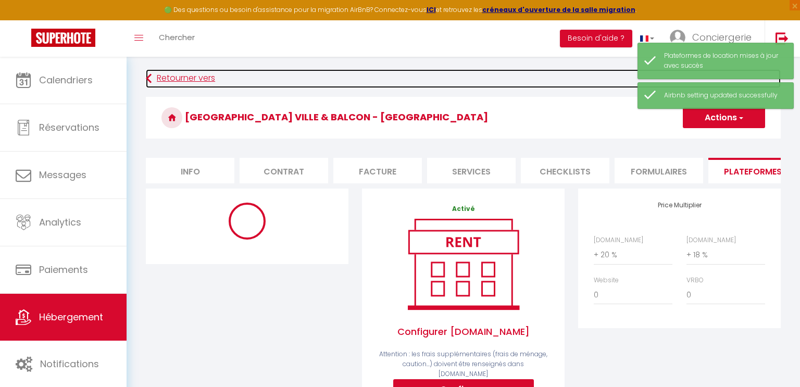
click at [159, 77] on link "Retourner vers" at bounding box center [463, 78] width 635 height 19
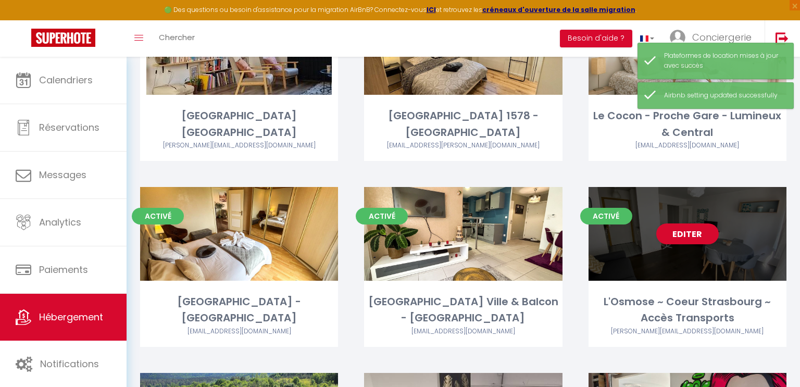
scroll to position [715, 0]
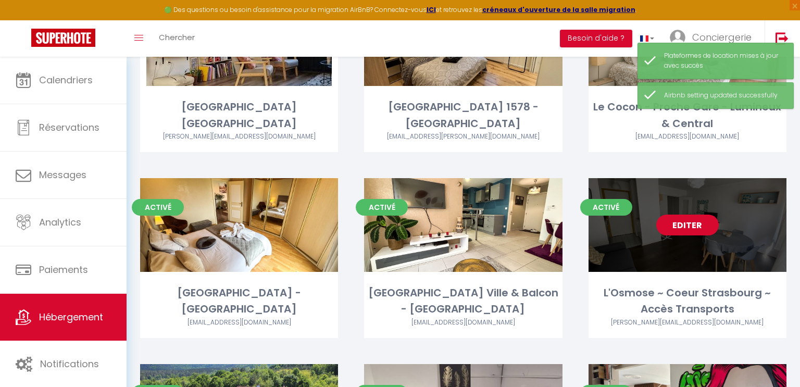
click at [669, 216] on link "Editer" at bounding box center [687, 225] width 63 height 21
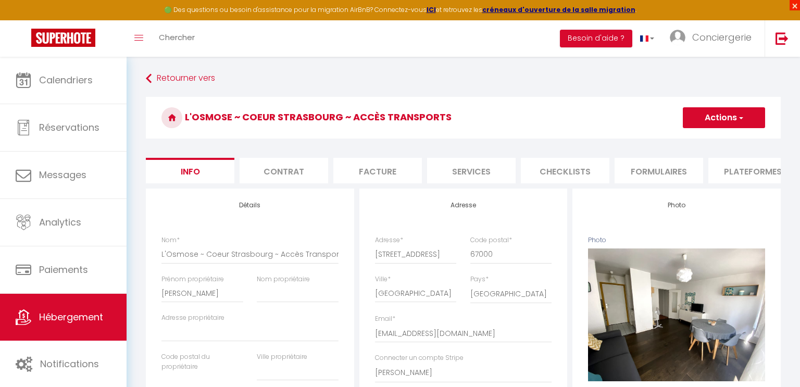
click at [793, 3] on span "×" at bounding box center [795, 5] width 10 height 10
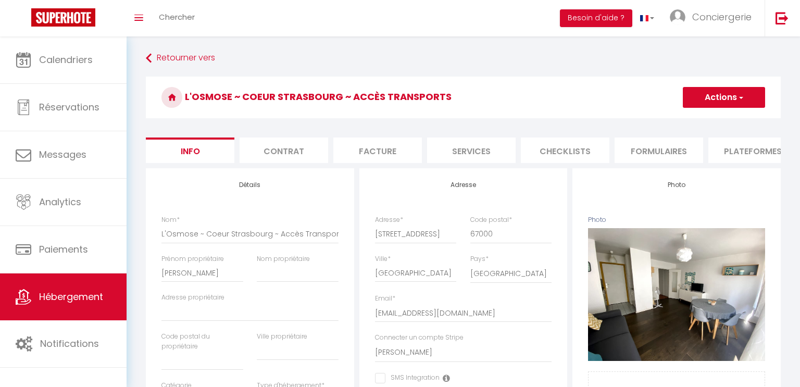
click at [737, 148] on li "Plateformes" at bounding box center [753, 151] width 89 height 26
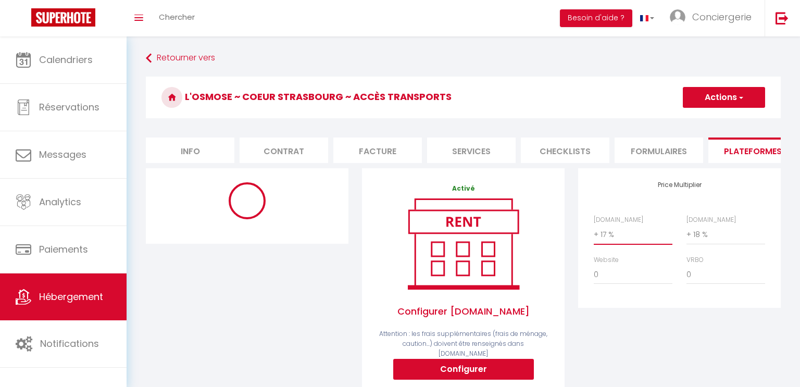
click at [643, 226] on select "0 + 1 % + 2 % + 3 % + 4 % + 5 % + 6 % + 7 % + 8 % + 9 %" at bounding box center [633, 235] width 79 height 20
click at [594, 225] on select "0 + 1 % + 2 % + 3 % + 4 % + 5 % + 6 % + 7 % + 8 % + 9 %" at bounding box center [633, 235] width 79 height 20
click at [721, 97] on button "Actions" at bounding box center [724, 97] width 82 height 21
click at [713, 123] on link "Enregistrer" at bounding box center [723, 121] width 82 height 14
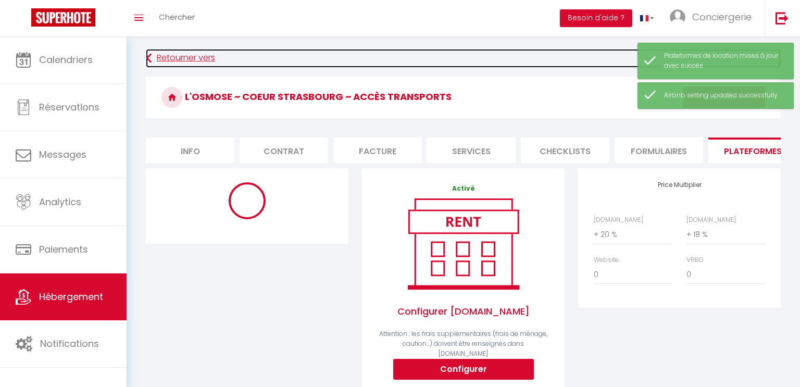
click at [159, 57] on link "Retourner vers" at bounding box center [463, 58] width 635 height 19
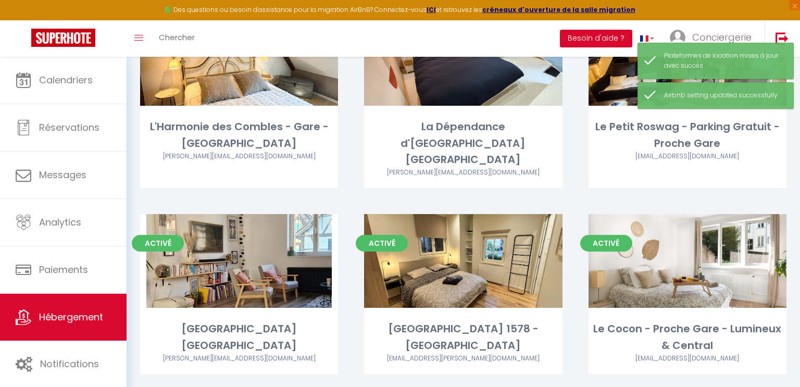
scroll to position [492, 0]
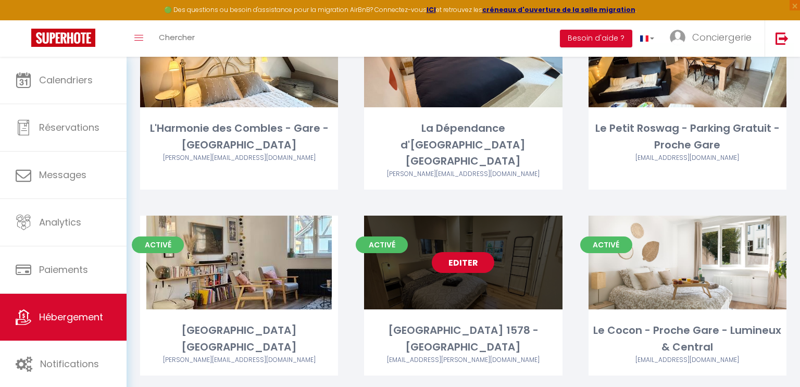
click at [443, 252] on link "Editer" at bounding box center [463, 262] width 63 height 21
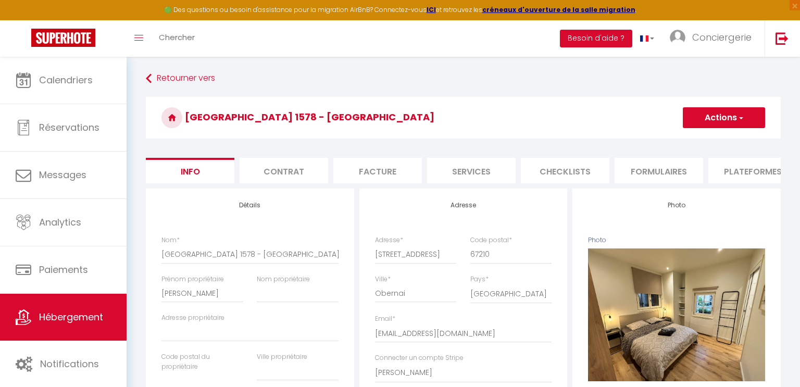
click at [713, 169] on li "Plateformes" at bounding box center [753, 171] width 89 height 26
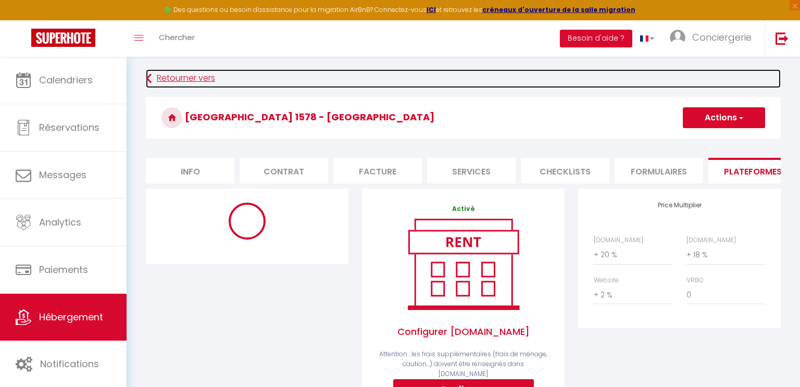
click at [156, 80] on link "Retourner vers" at bounding box center [463, 78] width 635 height 19
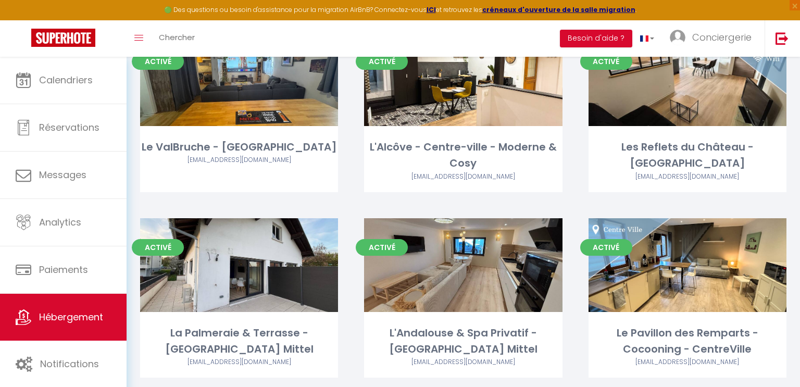
scroll to position [107, 0]
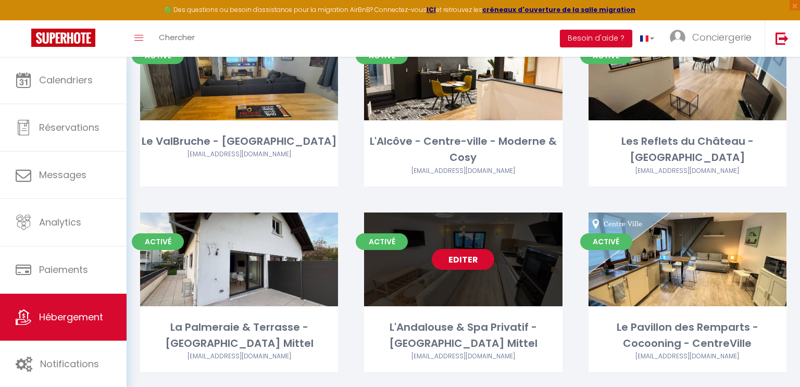
click at [469, 259] on link "Editer" at bounding box center [463, 259] width 63 height 21
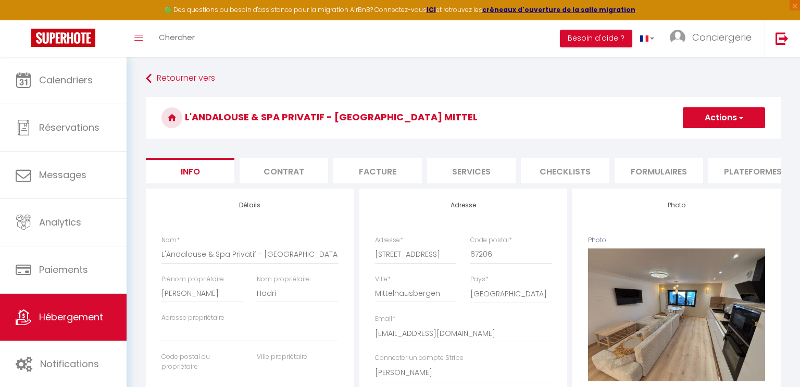
click at [717, 158] on li "Plateformes" at bounding box center [753, 171] width 89 height 26
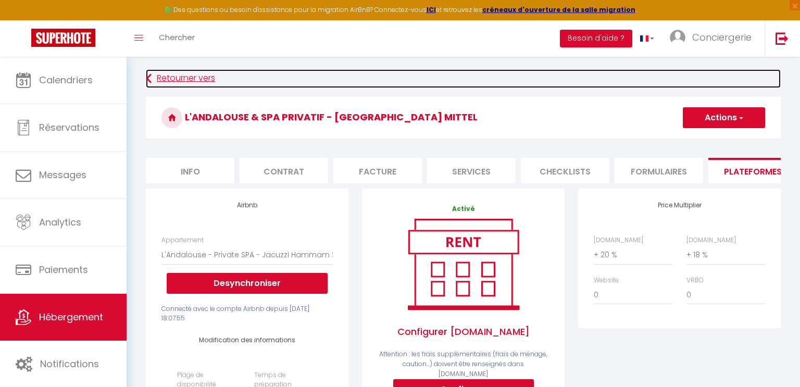
click at [162, 88] on link "Retourner vers" at bounding box center [463, 78] width 635 height 19
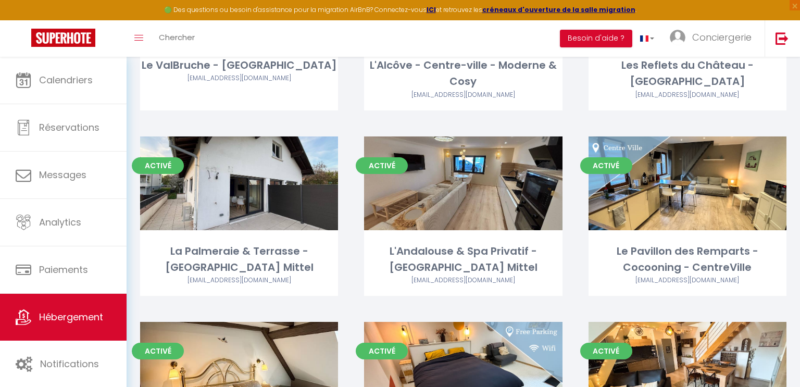
scroll to position [183, 0]
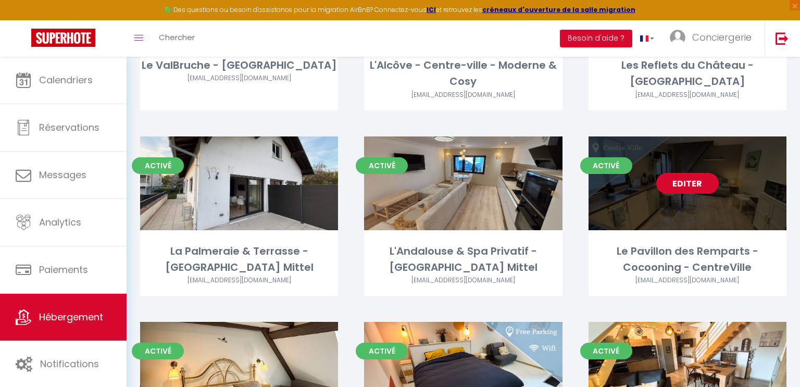
click at [665, 180] on link "Editer" at bounding box center [687, 183] width 63 height 21
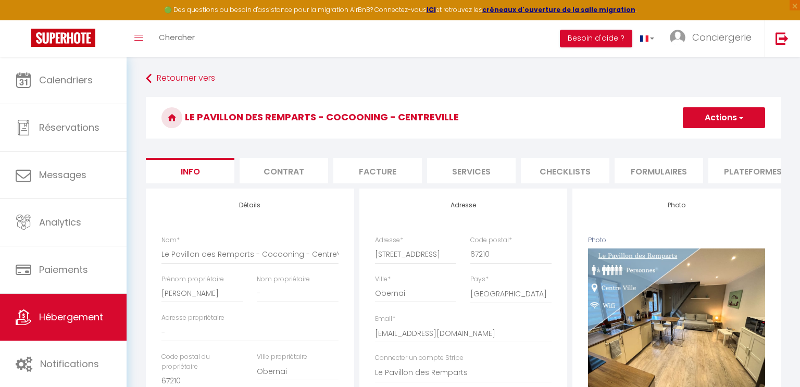
click at [733, 165] on li "Plateformes" at bounding box center [753, 171] width 89 height 26
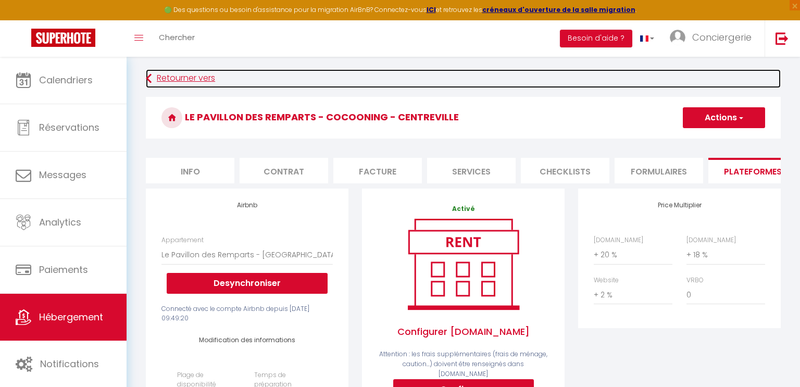
click at [154, 76] on link "Retourner vers" at bounding box center [463, 78] width 635 height 19
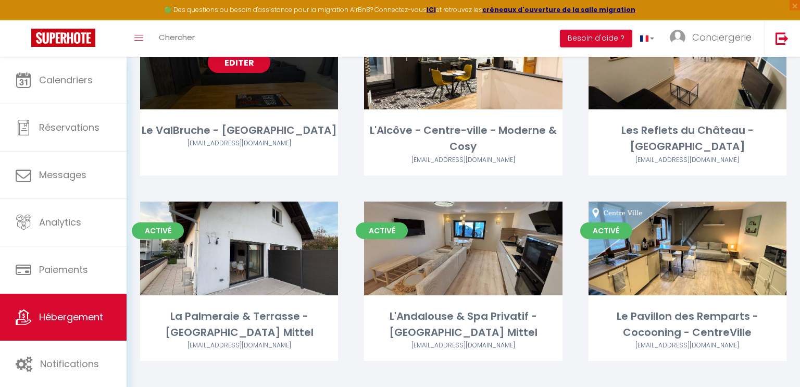
scroll to position [119, 0]
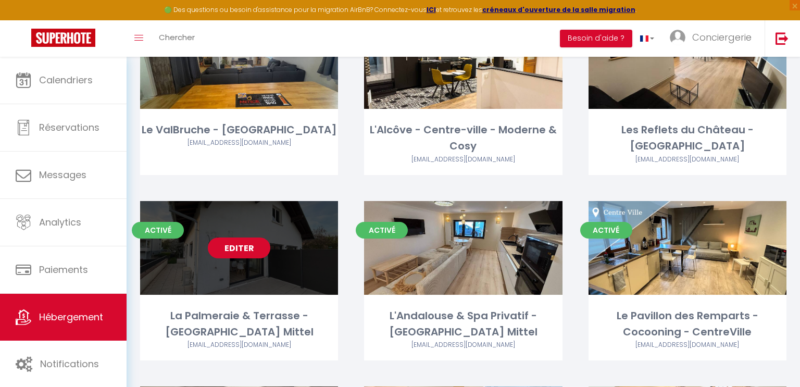
click at [248, 246] on link "Editer" at bounding box center [239, 248] width 63 height 21
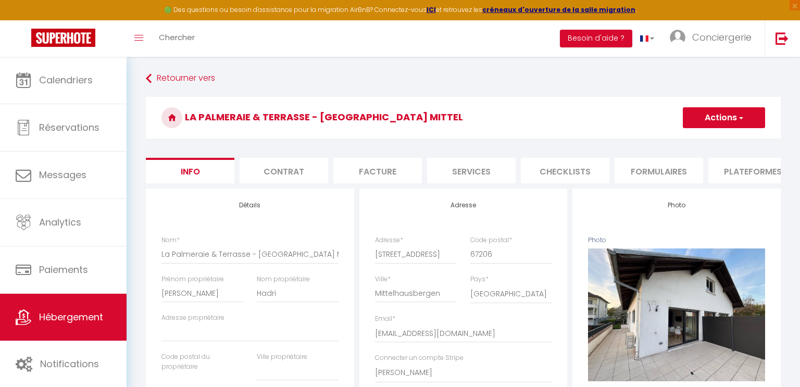
click at [726, 175] on li "Plateformes" at bounding box center [753, 171] width 89 height 26
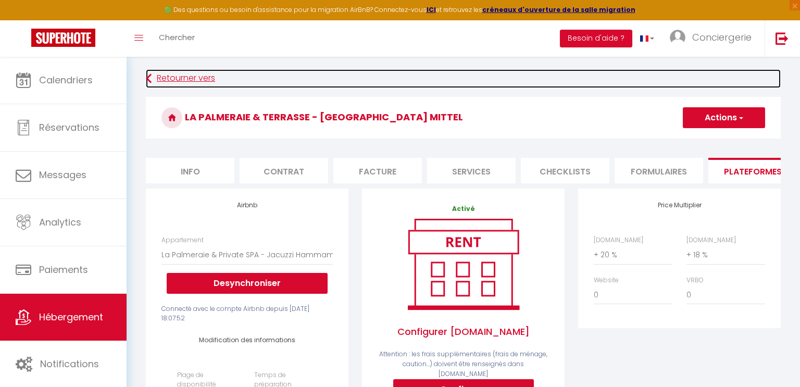
click at [155, 78] on link "Retourner vers" at bounding box center [463, 78] width 635 height 19
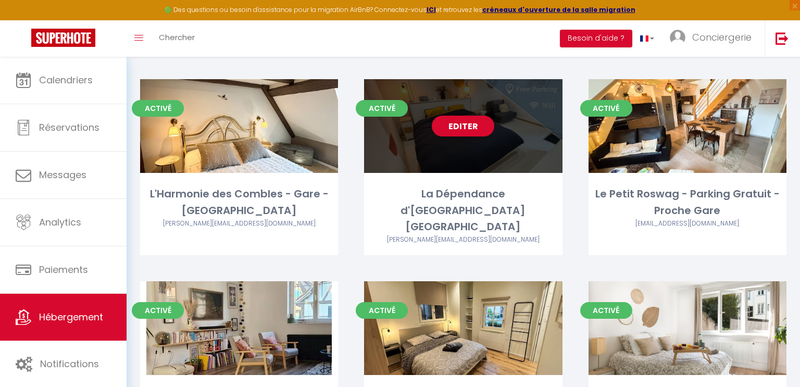
scroll to position [427, 0]
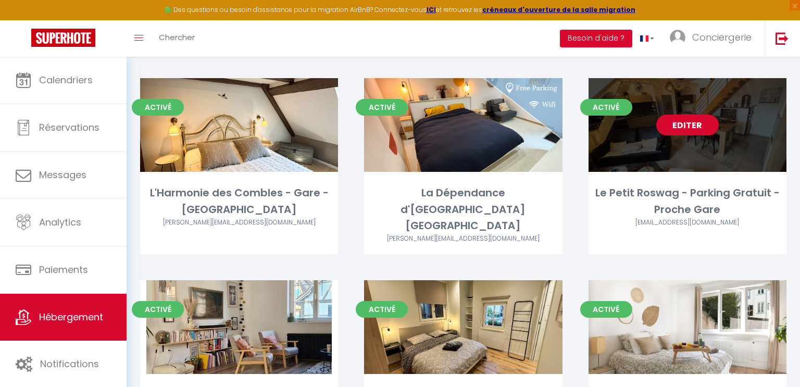
click at [714, 125] on link "Editer" at bounding box center [687, 125] width 63 height 21
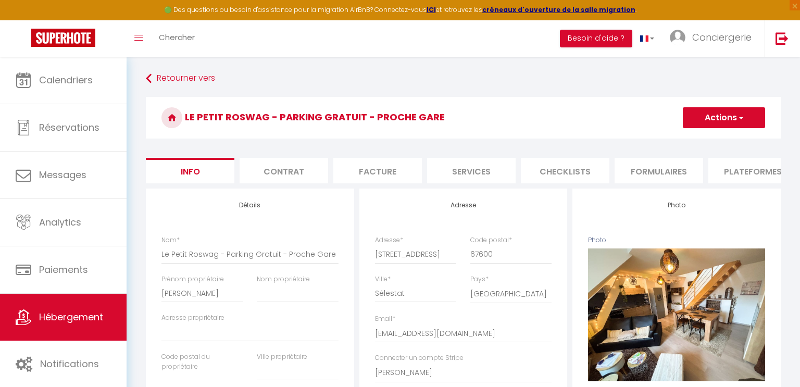
click at [718, 167] on li "Plateformes" at bounding box center [753, 171] width 89 height 26
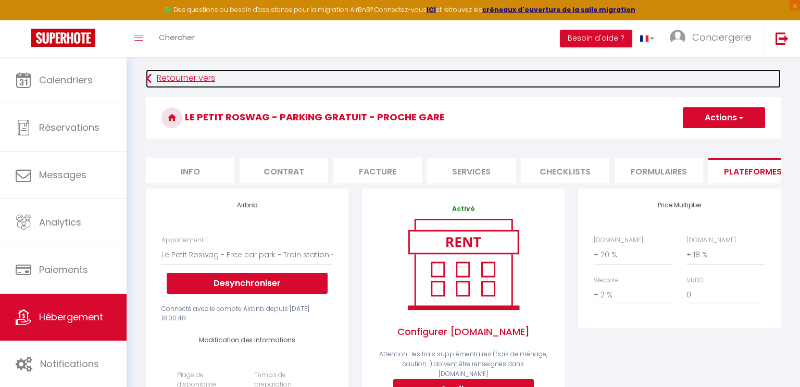
click at [165, 84] on link "Retourner vers" at bounding box center [463, 78] width 635 height 19
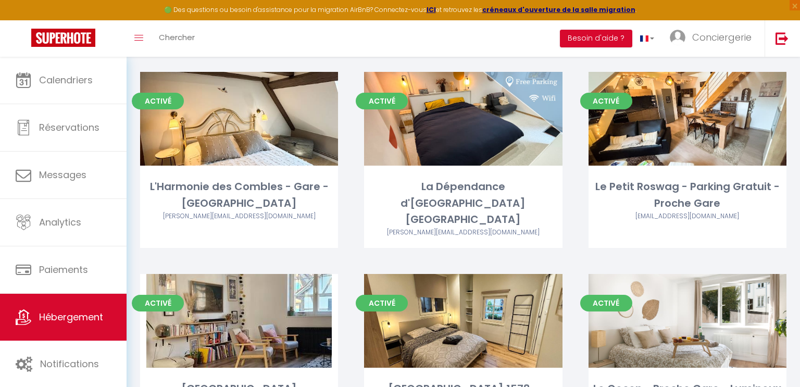
scroll to position [441, 0]
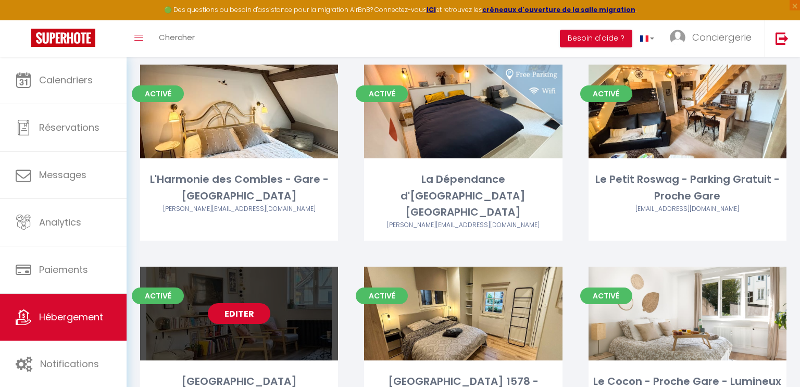
click at [226, 303] on link "Editer" at bounding box center [239, 313] width 63 height 21
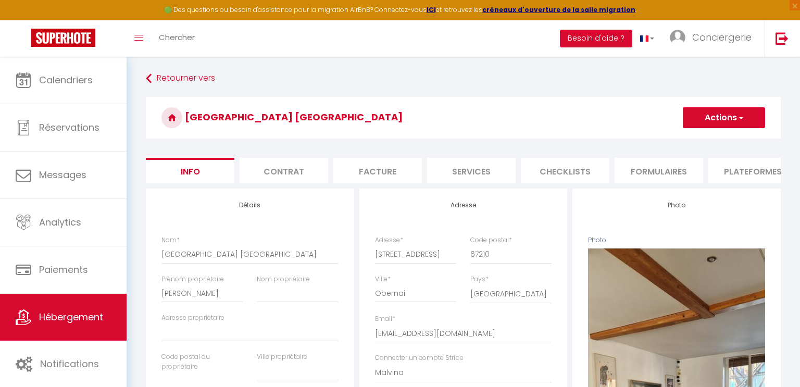
click at [721, 164] on li "Plateformes" at bounding box center [753, 171] width 89 height 26
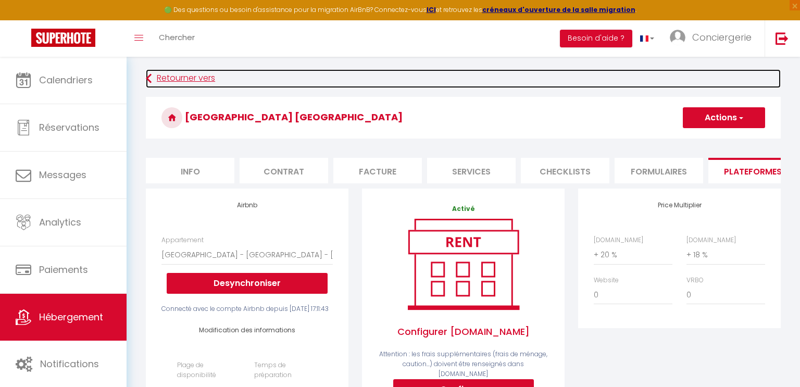
click at [167, 80] on link "Retourner vers" at bounding box center [463, 78] width 635 height 19
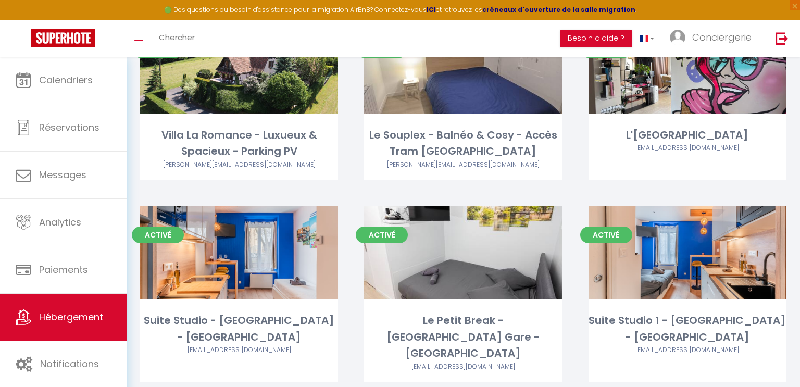
scroll to position [1060, 0]
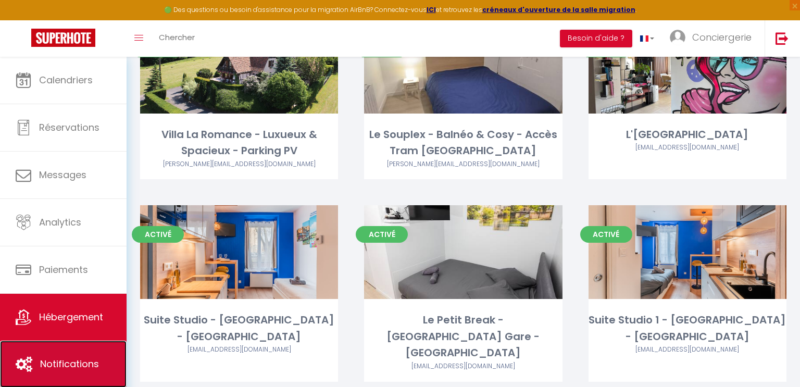
click at [93, 353] on link "Notifications" at bounding box center [63, 364] width 127 height 47
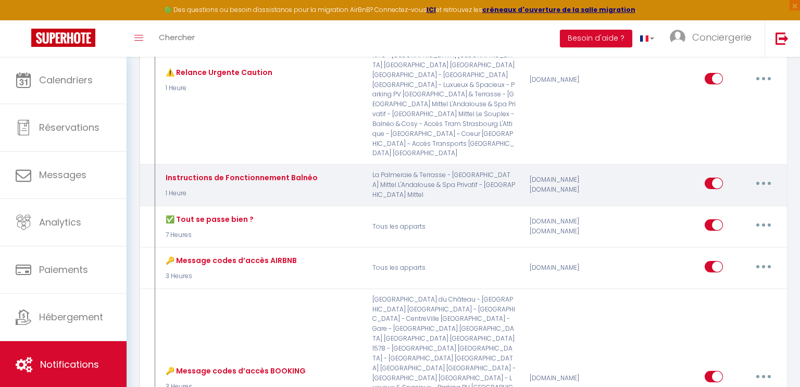
scroll to position [584, 0]
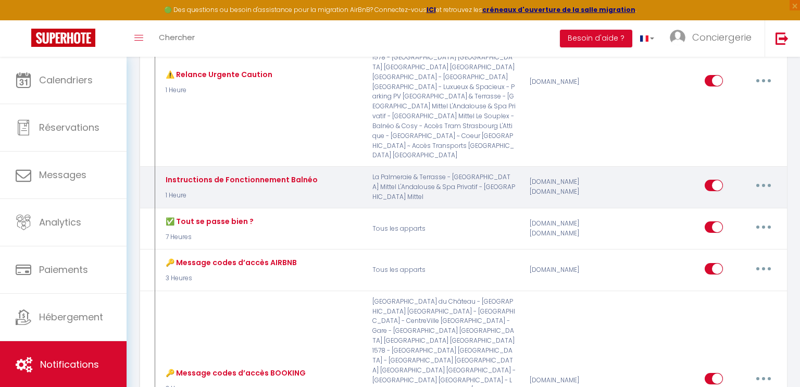
click at [775, 177] on button "button" at bounding box center [763, 185] width 29 height 17
click at [747, 201] on link "Editer" at bounding box center [736, 210] width 77 height 18
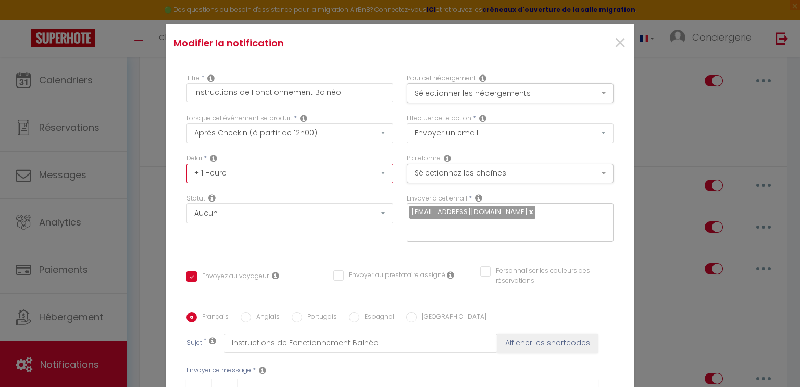
click at [283, 175] on select "Immédiat + 10 Minutes + 1 Heure + 2 Heures + 3 Heures + 4 Heures + 5 Heures + 6…" at bounding box center [290, 174] width 207 height 20
click at [187, 164] on select "Immédiat + 10 Minutes + 1 Heure + 2 Heures + 3 Heures + 4 Heures + 5 Heures + 6…" at bounding box center [290, 174] width 207 height 20
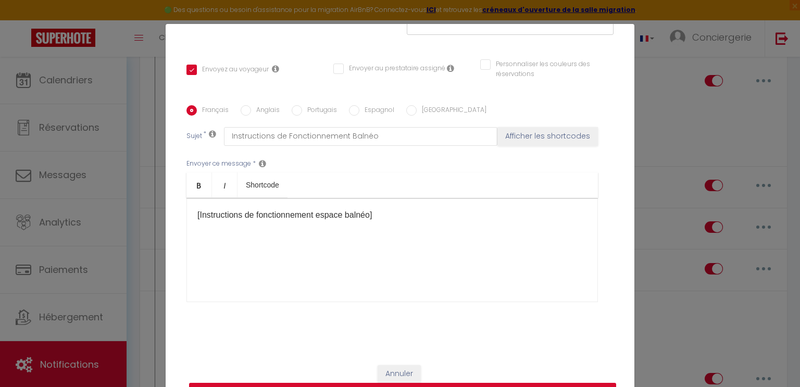
click at [449, 383] on button "Mettre à jour" at bounding box center [402, 393] width 427 height 20
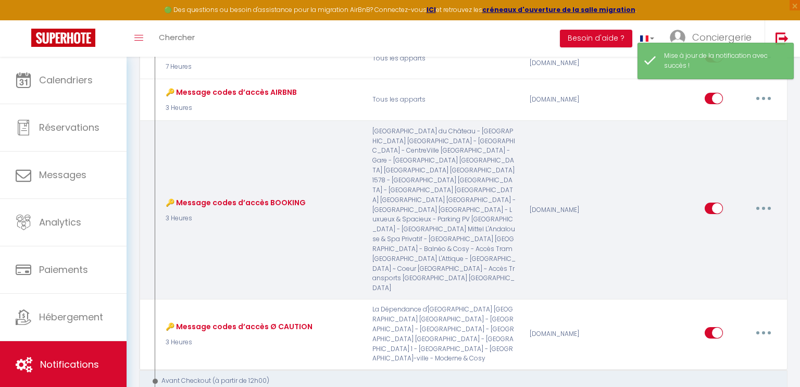
scroll to position [754, 0]
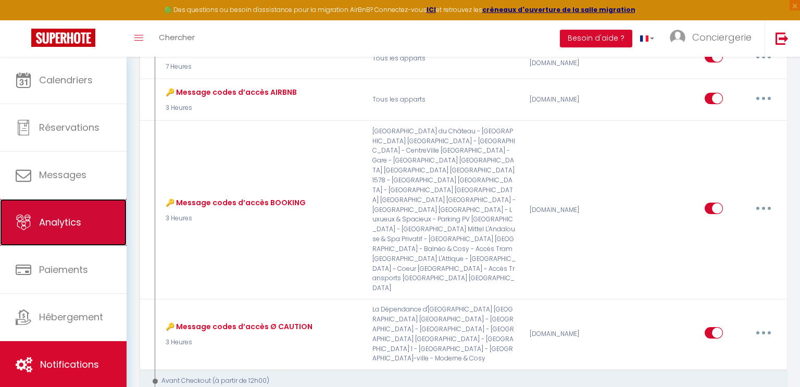
click at [48, 211] on link "Analytics" at bounding box center [63, 222] width 127 height 47
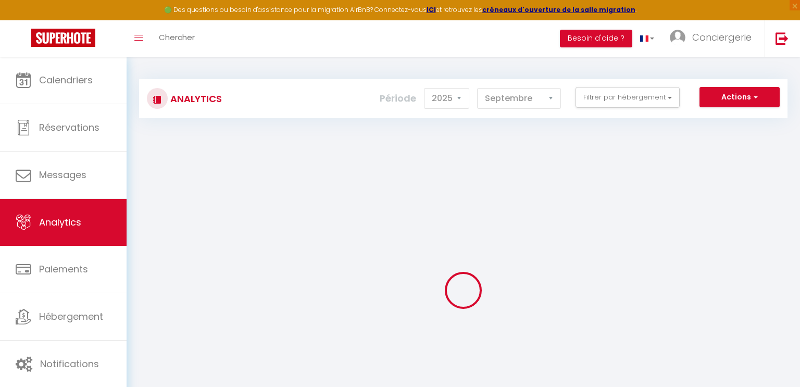
select select "2025"
select select "9"
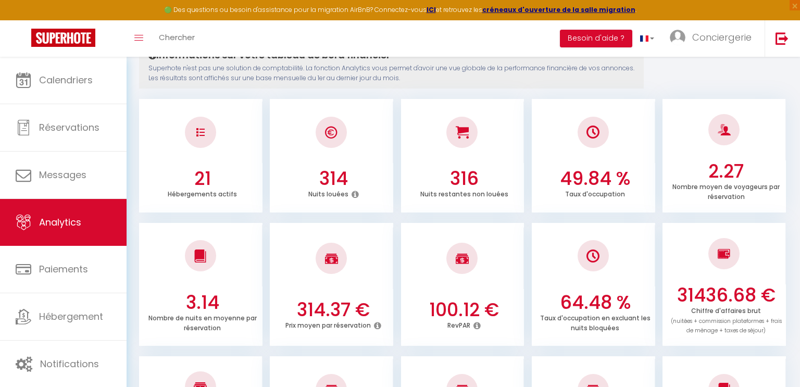
scroll to position [126, 0]
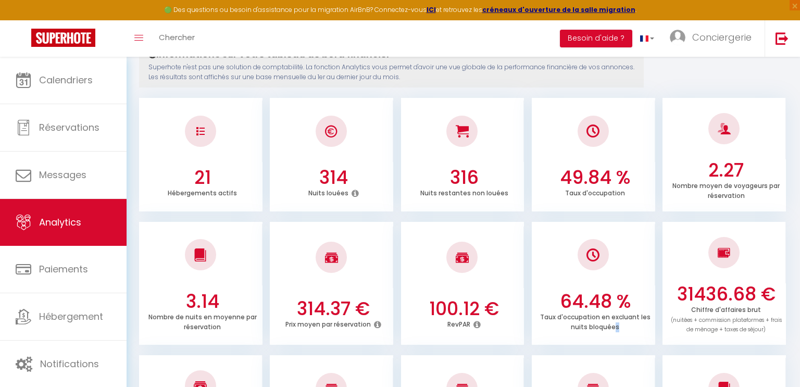
drag, startPoint x: 615, startPoint y: 327, endPoint x: 623, endPoint y: 330, distance: 8.2
click at [623, 330] on div "Taux d'occupation en excluant les nuits bloquées" at bounding box center [595, 323] width 115 height 20
click at [623, 329] on div "Taux d'occupation en excluant les nuits bloquées" at bounding box center [595, 323] width 115 height 20
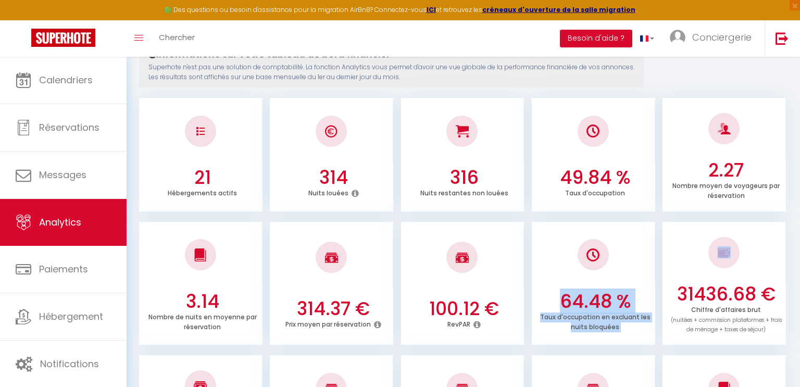
drag, startPoint x: 623, startPoint y: 329, endPoint x: 566, endPoint y: 301, distance: 63.4
click at [566, 301] on div "64.48 % Taux d'occupation en excluant les nuits bloquées" at bounding box center [593, 317] width 123 height 52
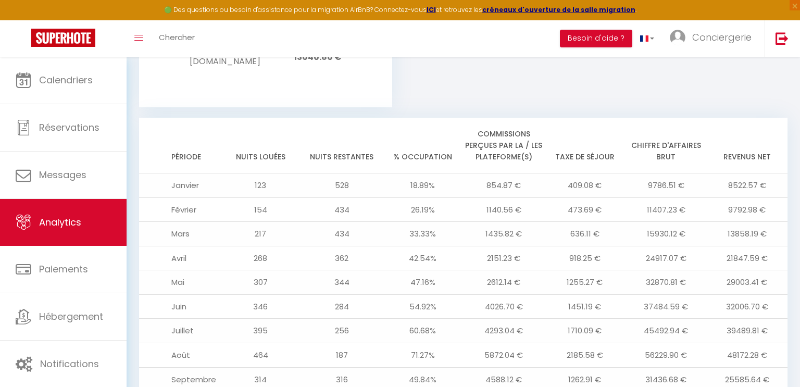
scroll to position [1197, 0]
